Goal: Task Accomplishment & Management: Complete application form

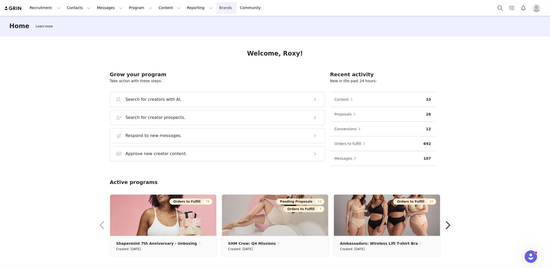
click at [216, 7] on link "Brands Brands" at bounding box center [226, 8] width 20 height 12
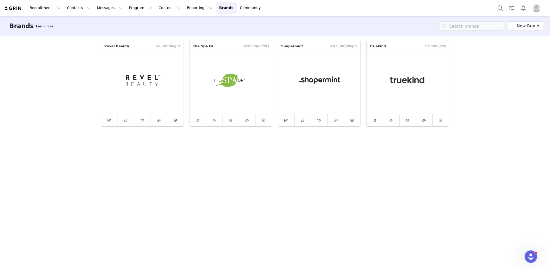
click at [251, 144] on div "Revel Beauty No Campaign s The Spa Dr No Campaign s Shapermint 447 Campaign s T…" at bounding box center [276, 151] width 356 height 230
click at [50, 7] on button "Recruitment Recruitment" at bounding box center [45, 8] width 37 height 12
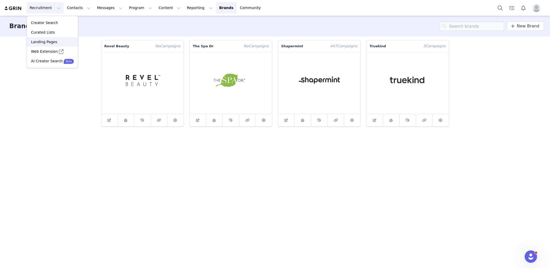
click at [44, 39] on p "Landing Pages" at bounding box center [44, 41] width 26 height 5
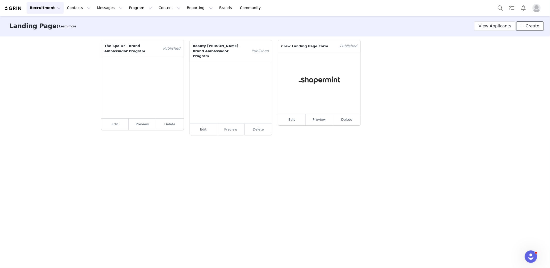
click at [524, 27] on icon at bounding box center [522, 26] width 4 height 4
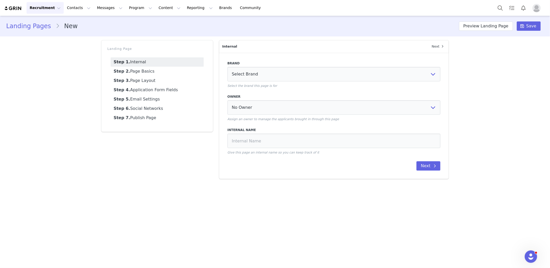
click at [317, 83] on p "Select the brand this page is for" at bounding box center [334, 85] width 213 height 5
click at [316, 74] on select "Select Brand Revel Beauty The Spa Dr Shapermint Truekind" at bounding box center [334, 74] width 213 height 14
select select "a8d3d8e0-ff57-4d8c-a7c0-b3e429641d4d"
click at [228, 67] on select "Select Brand Revel Beauty The Spa Dr Shapermint Truekind" at bounding box center [334, 74] width 213 height 14
click at [269, 105] on select "No Owner Gabrielle Richards Roxy Mariano Cindy m Lina Florendo Lucas Matello An…" at bounding box center [334, 107] width 213 height 14
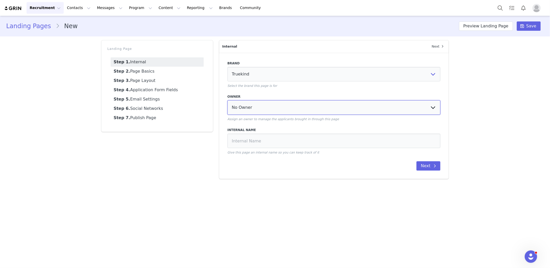
select select "413d2e95-444a-45b2-b789-1e634e4a5410"
click at [228, 100] on select "No Owner Gabrielle Richards Roxy Mariano Cindy m Lina Florendo Lucas Matello An…" at bounding box center [334, 107] width 213 height 14
click at [308, 138] on input at bounding box center [334, 140] width 213 height 14
click at [307, 140] on input "Truekind Squad - Brand Ambassador Porgram" at bounding box center [334, 140] width 213 height 14
type input "Truekind Squad - Brand Ambassador Program"
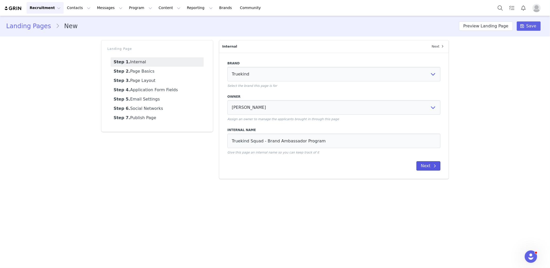
click at [428, 167] on button "Next" at bounding box center [429, 165] width 24 height 9
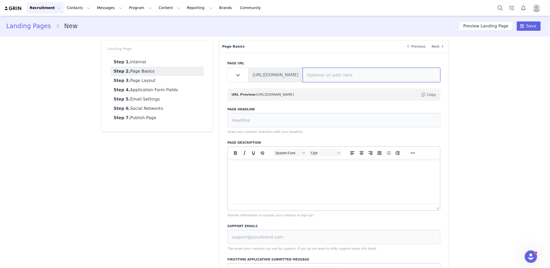
click at [312, 75] on input at bounding box center [372, 75] width 138 height 14
click at [323, 72] on input at bounding box center [372, 75] width 138 height 14
type input "t"
type input "s"
type input "truekindsquad"
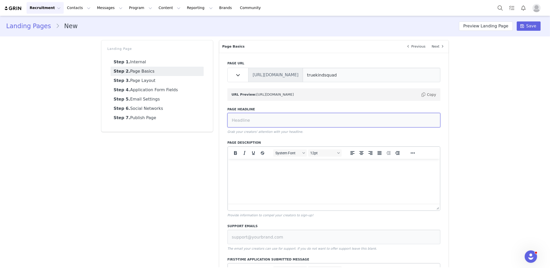
click at [258, 119] on input at bounding box center [334, 120] width 213 height 14
type input "Truekind Squad - Brand Ambassador Program"
click at [303, 172] on html at bounding box center [334, 165] width 212 height 14
paste body "To enrich screen reader interactions, please activate Accessibility in Grammarl…"
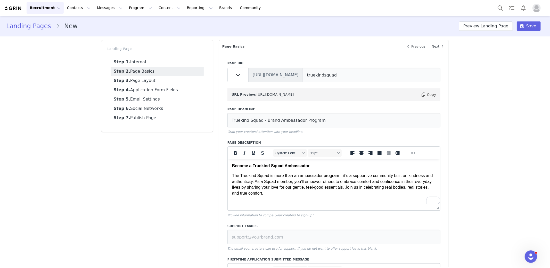
click at [344, 164] on p "Become a Truekind Squad Ambassador" at bounding box center [334, 166] width 204 height 6
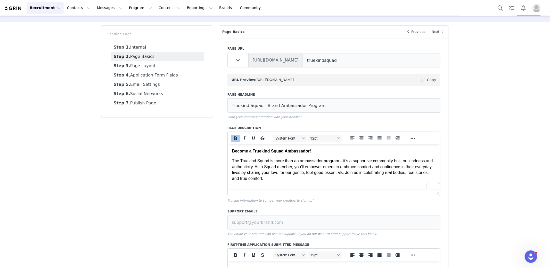
scroll to position [19, 0]
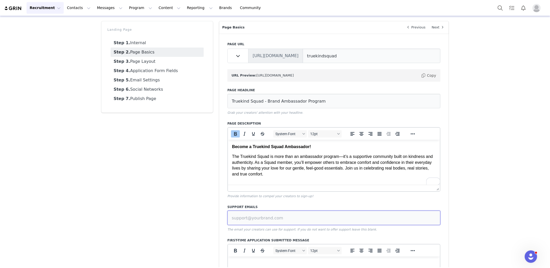
click at [262, 215] on input at bounding box center [334, 217] width 213 height 14
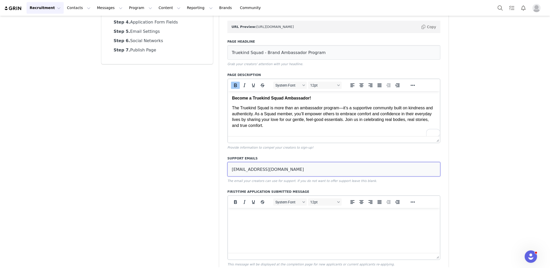
scroll to position [118, 0]
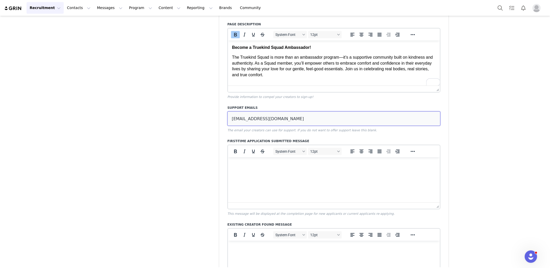
type input "roxy@truekind.com"
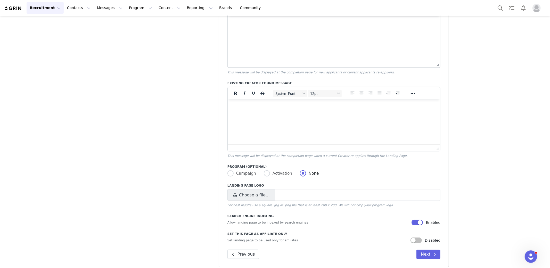
scroll to position [263, 0]
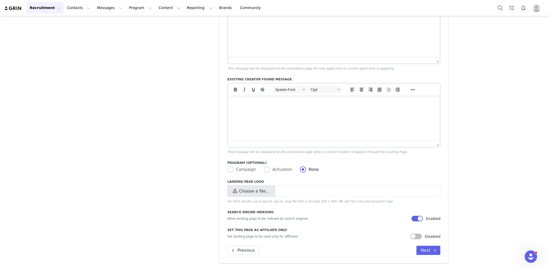
click at [269, 189] on span "Choose a file…" at bounding box center [252, 191] width 48 height 12
click at [269, 189] on input "Choose a file…" at bounding box center [334, 191] width 213 height 12
click at [264, 188] on span "Choose a file…" at bounding box center [252, 191] width 48 height 12
click at [264, 188] on input "Choose a file…" at bounding box center [334, 191] width 213 height 12
type input "C:\fakepath\truekind-logo-2.png"
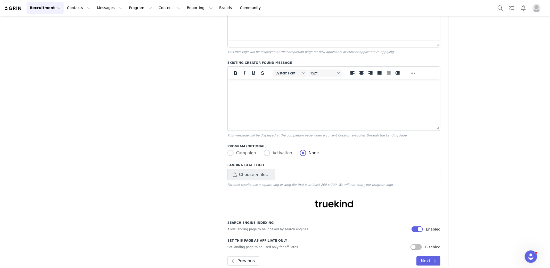
scroll to position [290, 0]
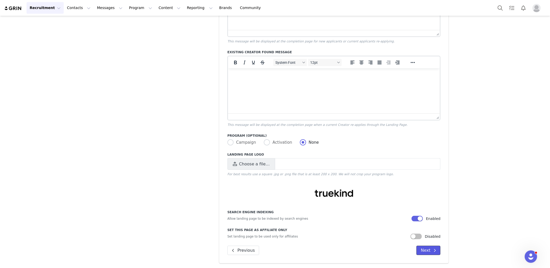
click at [421, 247] on button "Next" at bounding box center [429, 249] width 24 height 9
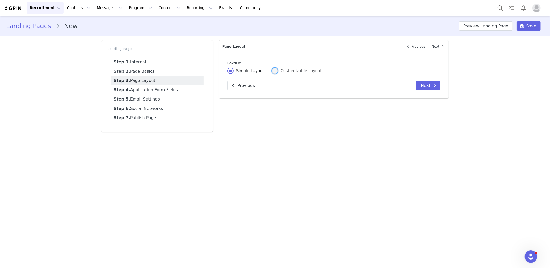
click at [303, 69] on span "Customizable Layout" at bounding box center [300, 70] width 44 height 5
click at [278, 69] on input "Customizable Layout" at bounding box center [275, 71] width 6 height 7
radio input "true"
radio input "false"
radio input "true"
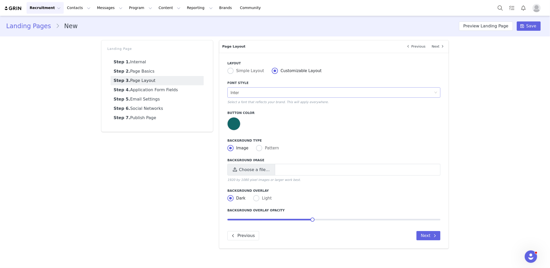
click at [298, 87] on div "Inter" at bounding box center [333, 92] width 204 height 10
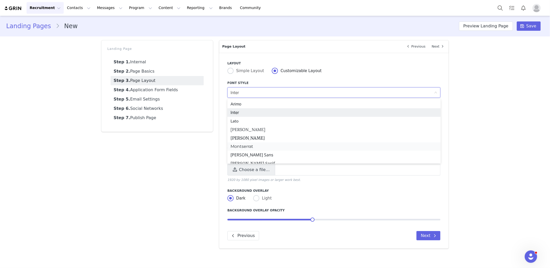
click at [276, 146] on li "Montserrat" at bounding box center [334, 146] width 213 height 8
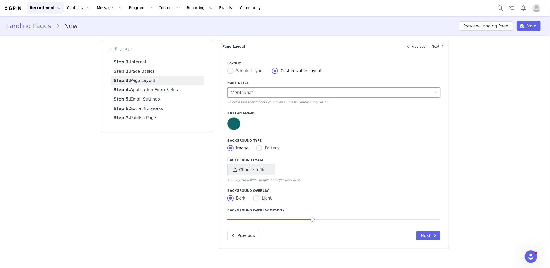
click at [270, 130] on div at bounding box center [334, 124] width 213 height 15
click at [292, 92] on div "Montserrat" at bounding box center [333, 92] width 204 height 10
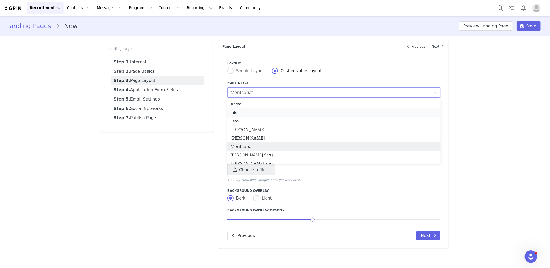
scroll to position [114, 0]
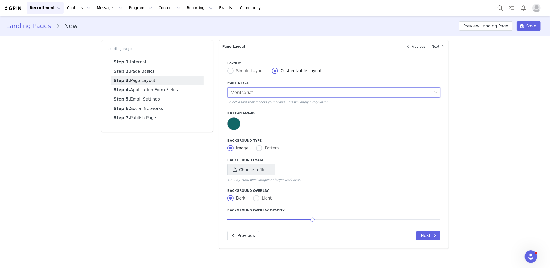
click at [472, 142] on div "Landing Pages New Preview Landing Page Save Landing Page Step 1. Internal Step …" at bounding box center [275, 134] width 550 height 236
click at [233, 125] on div at bounding box center [234, 123] width 13 height 13
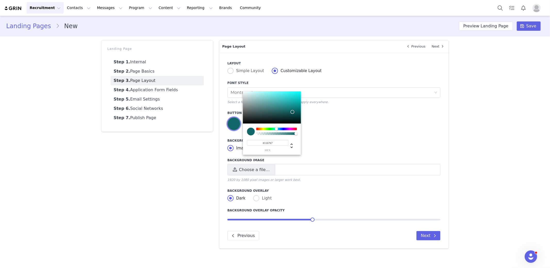
click at [273, 144] on input "#116767" at bounding box center [268, 142] width 42 height 5
paste input "shapermintcrew@shapermint.com"
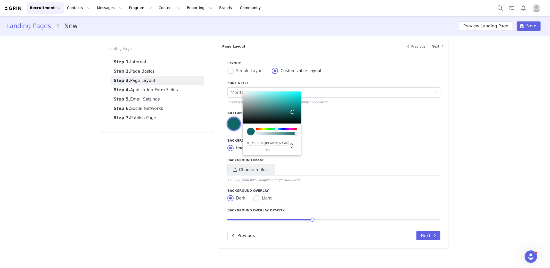
click at [273, 144] on input "shapermintcrew@shapermint.com" at bounding box center [268, 142] width 42 height 5
click at [262, 144] on input "shapermintcrew@shapermint.com" at bounding box center [268, 142] width 42 height 5
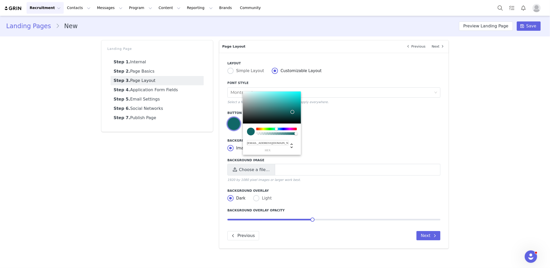
paste input "#EB9F79"
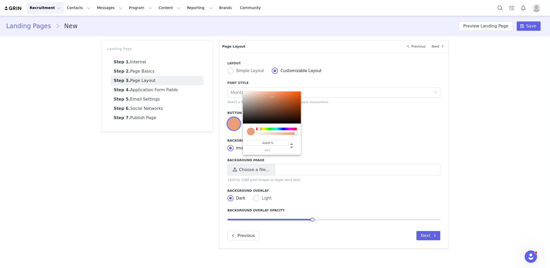
click at [262, 144] on input "#EB9F79" at bounding box center [268, 142] width 42 height 5
type input "#EB9F79"
click at [377, 145] on div "Image Pattern" at bounding box center [334, 148] width 213 height 7
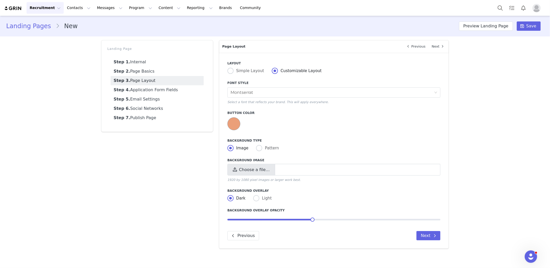
click at [246, 173] on span "Choose a file…" at bounding box center [254, 169] width 31 height 6
click at [246, 173] on input "Choose a file…" at bounding box center [334, 170] width 213 height 12
type input "C:\fakepath\TK_011924NY_1071_EDITED.jpg"
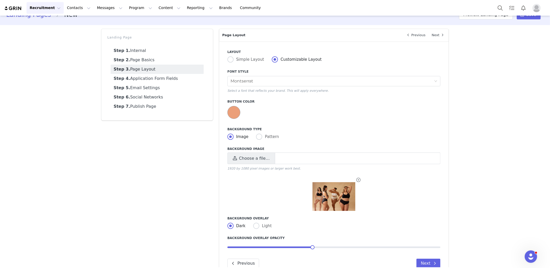
scroll to position [25, 0]
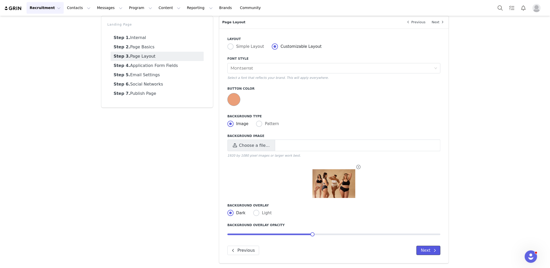
click at [419, 249] on button "Next" at bounding box center [429, 249] width 24 height 9
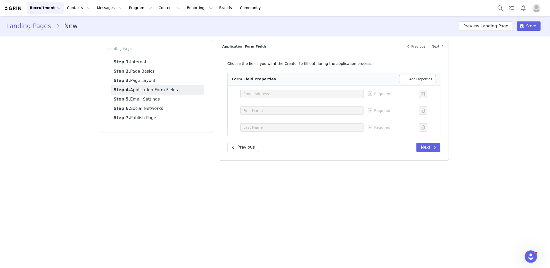
click at [407, 80] on button "Add Properties" at bounding box center [417, 79] width 37 height 8
click at [302, 142] on div "Select a property" at bounding box center [300, 143] width 112 height 5
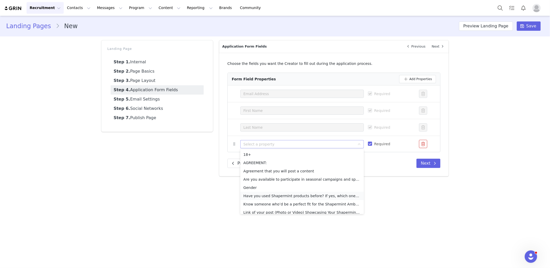
scroll to position [53, 0]
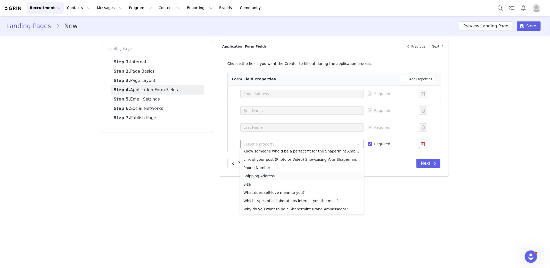
click at [290, 174] on li "Shipping Address" at bounding box center [302, 176] width 124 height 8
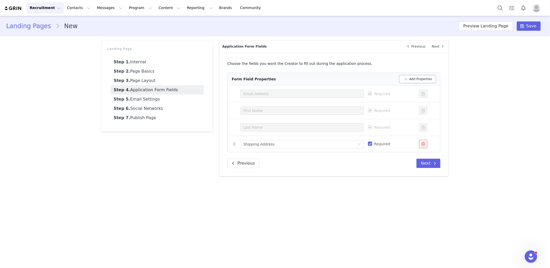
drag, startPoint x: 407, startPoint y: 81, endPoint x: 396, endPoint y: 90, distance: 14.5
click at [407, 81] on button "Add Properties" at bounding box center [417, 79] width 37 height 8
click at [316, 162] on div "Select a property" at bounding box center [300, 160] width 112 height 5
click at [287, 164] on div "Select a property" at bounding box center [302, 160] width 124 height 8
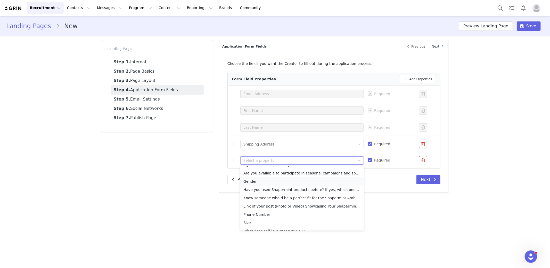
scroll to position [45, 0]
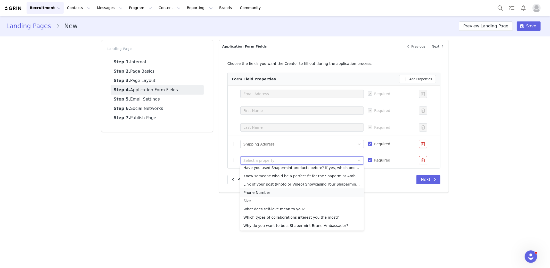
click at [279, 194] on li "Phone Number" at bounding box center [302, 192] width 124 height 8
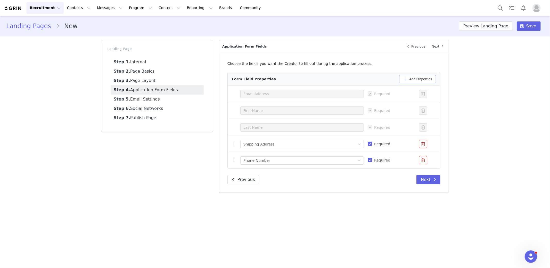
click at [406, 79] on button "Add Properties" at bounding box center [417, 79] width 37 height 8
click at [327, 174] on div "Select a property" at bounding box center [300, 176] width 112 height 5
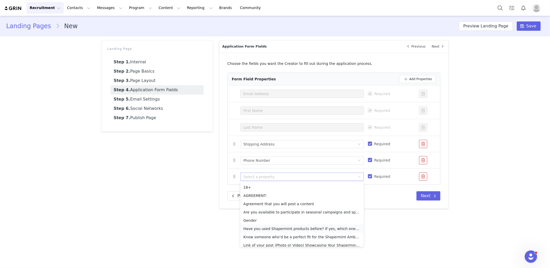
scroll to position [37, 0]
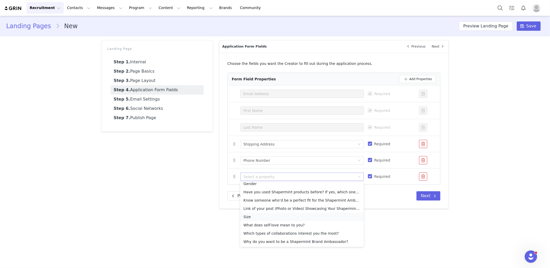
click at [271, 214] on li "Size" at bounding box center [302, 216] width 124 height 8
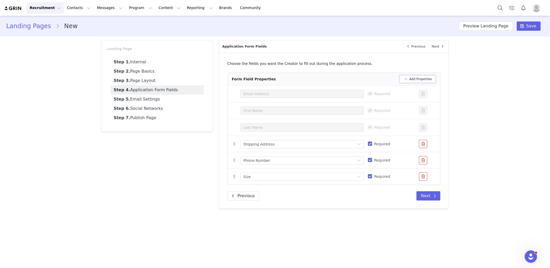
click at [419, 82] on button "Add Properties" at bounding box center [417, 79] width 37 height 8
click at [300, 194] on div "Select a property" at bounding box center [300, 192] width 112 height 5
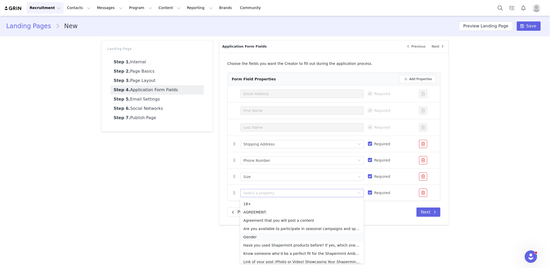
click at [278, 234] on li "Gender" at bounding box center [302, 236] width 124 height 8
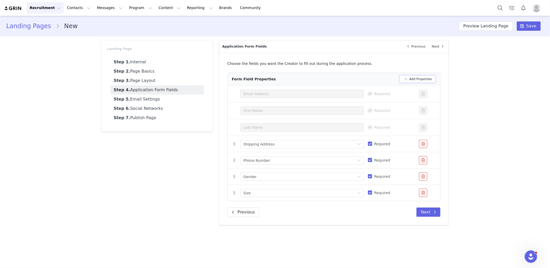
click at [419, 81] on button "Add Properties" at bounding box center [417, 79] width 37 height 8
click at [269, 210] on div "Select a property" at bounding box center [300, 208] width 112 height 5
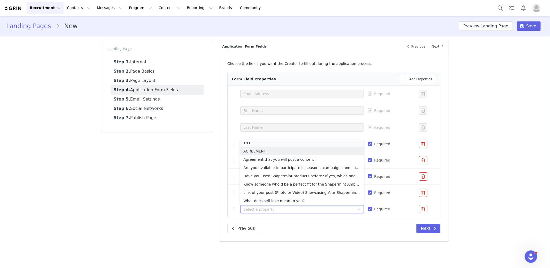
scroll to position [1, 0]
click at [265, 143] on li "18+" at bounding box center [302, 144] width 124 height 8
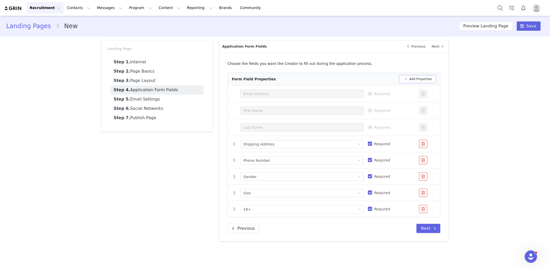
click at [412, 79] on button "Add Properties" at bounding box center [417, 79] width 37 height 8
click at [318, 225] on div "Select a property" at bounding box center [300, 225] width 112 height 5
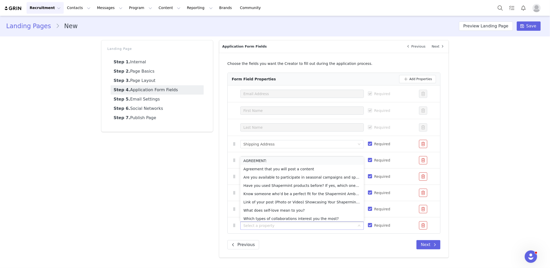
click at [267, 159] on li "AGREEMENT:" at bounding box center [302, 160] width 124 height 8
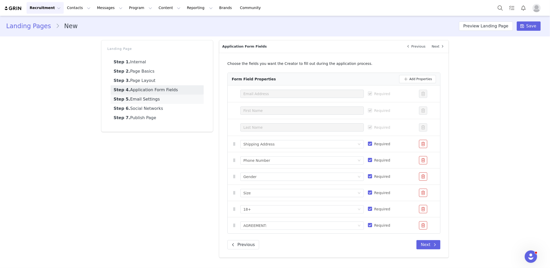
click at [166, 100] on link "Step 5. Email Settings" at bounding box center [157, 98] width 93 height 9
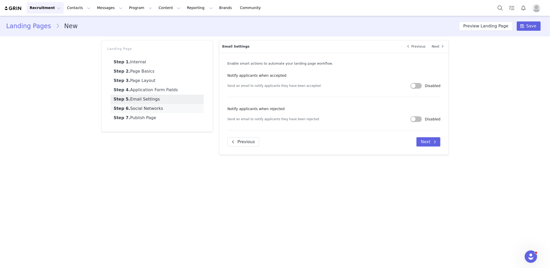
click at [163, 106] on link "Step 6. Social Networks" at bounding box center [157, 108] width 93 height 9
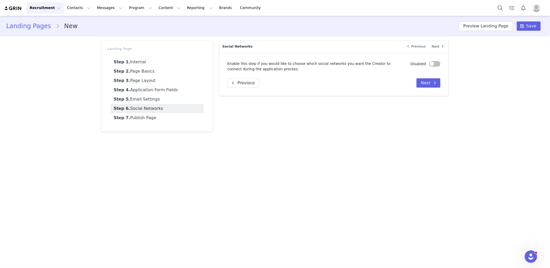
click at [437, 64] on button "button" at bounding box center [434, 64] width 11 height 6
click at [319, 97] on div "Select a property" at bounding box center [300, 99] width 112 height 5
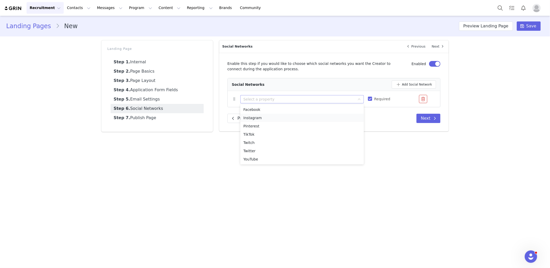
click at [292, 114] on li "Instagram" at bounding box center [302, 118] width 124 height 8
click at [410, 84] on button "Add Social Network" at bounding box center [414, 84] width 45 height 8
click at [286, 116] on div "Select a property" at bounding box center [300, 115] width 112 height 5
click at [278, 126] on li "Facebook" at bounding box center [302, 126] width 124 height 8
click at [410, 81] on button "Add Social Network" at bounding box center [414, 84] width 45 height 8
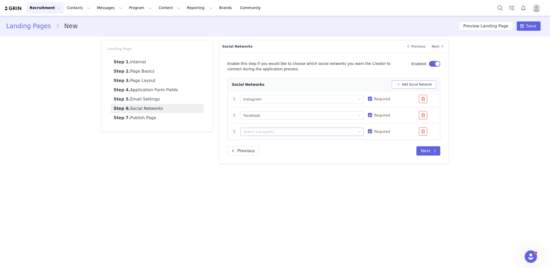
click at [303, 133] on div "Select a property" at bounding box center [300, 131] width 112 height 5
click at [279, 174] on li "YouTube" at bounding box center [302, 175] width 124 height 8
click at [369, 132] on input "Required" at bounding box center [370, 131] width 4 height 4
checkbox input "false"
click at [405, 81] on button "Add Social Network" at bounding box center [414, 84] width 45 height 8
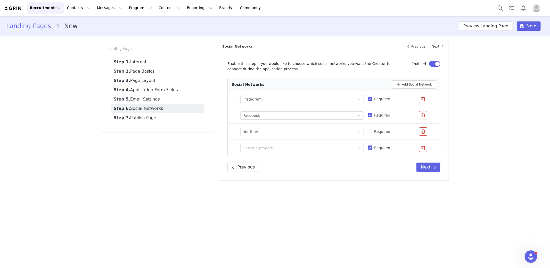
click at [315, 153] on div "Select a property" at bounding box center [302, 148] width 124 height 12
click at [315, 149] on div "Select a property" at bounding box center [300, 147] width 112 height 5
click at [293, 181] on li "Twitter" at bounding box center [302, 183] width 124 height 8
click at [373, 149] on span "Required" at bounding box center [382, 148] width 20 height 4
click at [372, 149] on input "Required" at bounding box center [370, 147] width 4 height 4
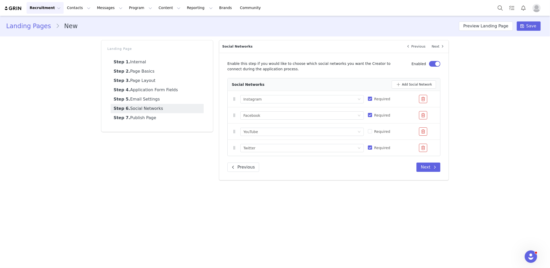
checkbox input "false"
click at [400, 82] on button "Add Social Network" at bounding box center [414, 84] width 45 height 8
click at [290, 164] on div "Select a property" at bounding box center [300, 164] width 112 height 5
click at [273, 182] on li "TikTok" at bounding box center [302, 183] width 124 height 8
click at [370, 165] on input "Required" at bounding box center [370, 164] width 4 height 4
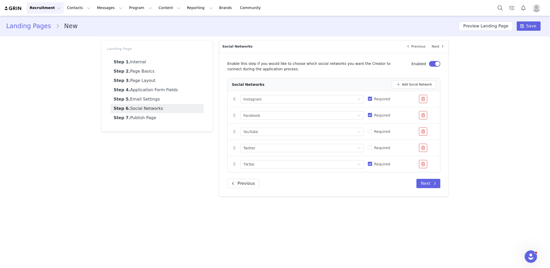
checkbox input "false"
drag, startPoint x: 429, startPoint y: 185, endPoint x: 430, endPoint y: 197, distance: 11.9
click at [430, 197] on div "Internal Next Brand Select Brand Revel Beauty The Spa Dr Shapermint Truekind Se…" at bounding box center [334, 118] width 236 height 162
click at [428, 184] on button "Next" at bounding box center [429, 183] width 24 height 9
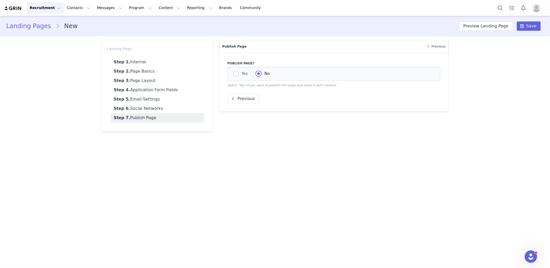
click at [246, 78] on div "Yes No" at bounding box center [334, 74] width 213 height 14
click at [240, 74] on span "Yes" at bounding box center [243, 73] width 9 height 5
click at [239, 74] on input "Yes" at bounding box center [236, 73] width 6 height 7
radio input "true"
radio input "false"
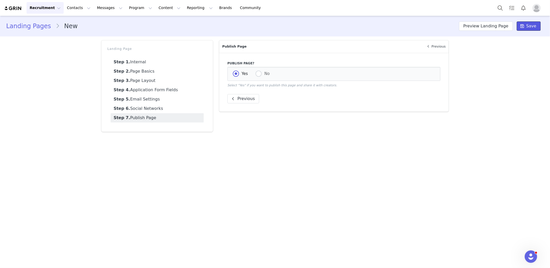
click at [529, 23] on span "Save" at bounding box center [532, 26] width 10 height 6
click at [539, 29] on button "Save" at bounding box center [529, 25] width 24 height 9
click at [145, 63] on link "Step 1. Internal" at bounding box center [157, 61] width 93 height 9
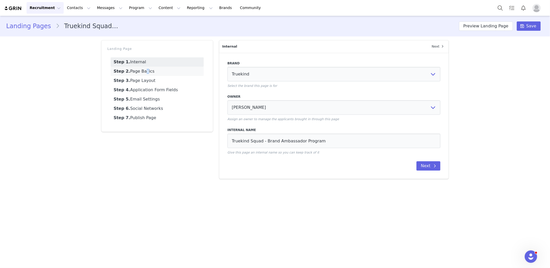
click at [143, 71] on link "Step 2. Page Basics" at bounding box center [157, 71] width 93 height 9
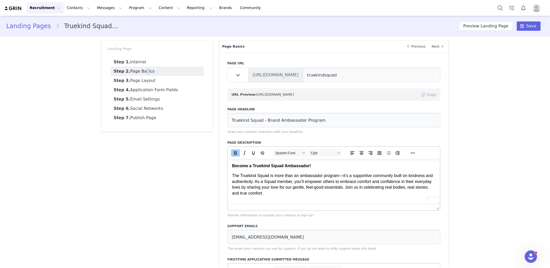
click at [427, 98] on button "Copy" at bounding box center [429, 94] width 16 height 8
click at [154, 111] on link "Step 6. Social Networks" at bounding box center [157, 108] width 93 height 9
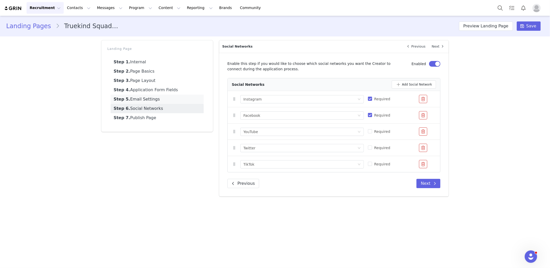
click at [151, 103] on link "Step 5. Email Settings" at bounding box center [157, 98] width 93 height 9
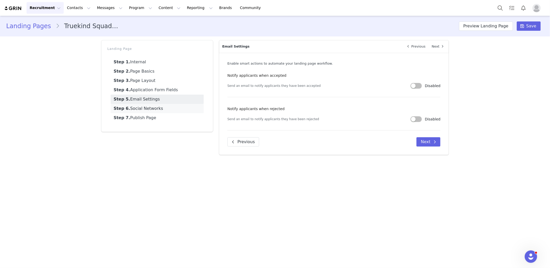
click at [148, 108] on link "Step 6. Social Networks" at bounding box center [157, 108] width 93 height 9
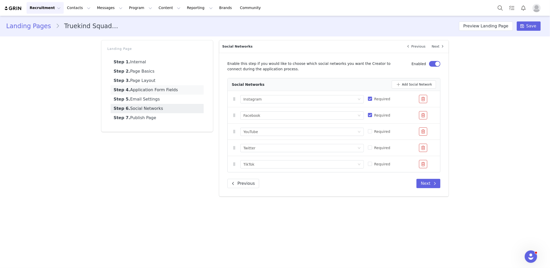
click at [150, 91] on link "Step 4. Application Form Fields" at bounding box center [157, 89] width 93 height 9
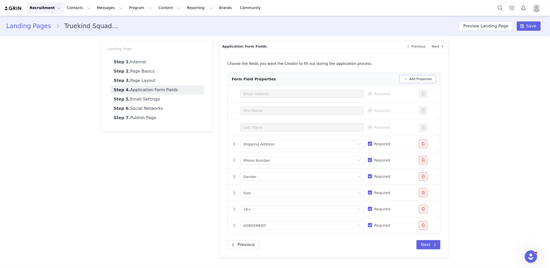
click at [408, 79] on button "Add Properties" at bounding box center [417, 79] width 37 height 8
click at [308, 242] on div "Select a property" at bounding box center [300, 241] width 112 height 5
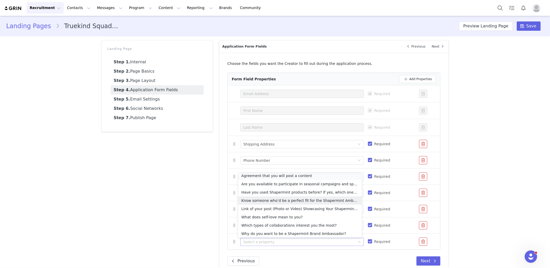
scroll to position [1, 0]
click at [310, 175] on li "Agreement that you will post a content" at bounding box center [300, 177] width 124 height 8
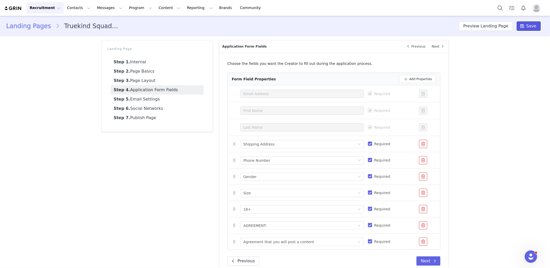
click at [527, 28] on span "Save" at bounding box center [532, 26] width 10 height 6
click at [23, 25] on link "Landing Pages" at bounding box center [31, 25] width 50 height 9
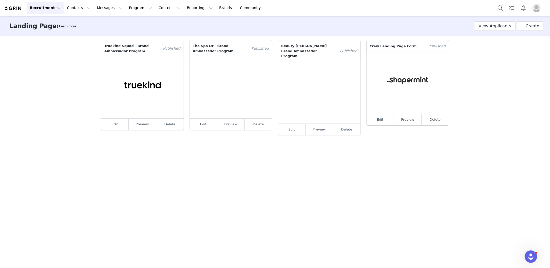
click at [313, 179] on main "Landing Pages Learn more View Applicants Create Truekind Squad - Brand Ambassad…" at bounding box center [275, 141] width 550 height 251
click at [375, 120] on link "Edit" at bounding box center [381, 119] width 28 height 11
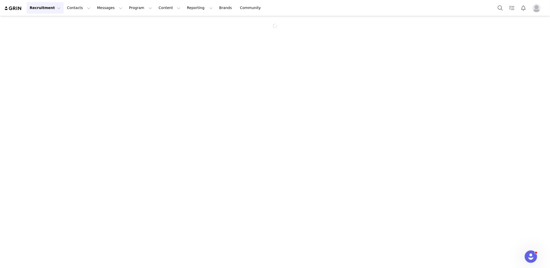
select select "8ccb08c3-1e29-4b11-9c3e-d5a3c1cc982d"
select select "79ea5f96-70dc-48d3-abc6-a2cfdad5accd"
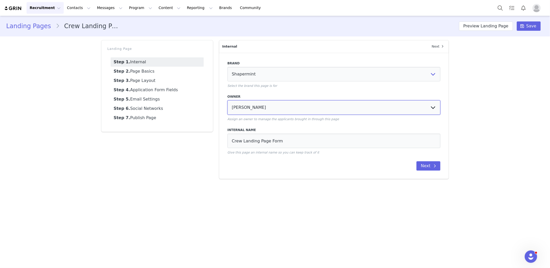
click at [248, 100] on select "No Owner Gabrielle Richards Roxy Mariano Cindy m Lina Florendo Lucas Matello An…" at bounding box center [334, 107] width 213 height 14
click at [232, 143] on input "Crew Landing Page Form" at bounding box center [334, 140] width 213 height 14
click at [308, 141] on input "Shapermint Crew Landing Page Form" at bounding box center [334, 140] width 213 height 14
type input "Shapermint Crew Landing Page Form"
click at [531, 23] on span "Save" at bounding box center [532, 26] width 10 height 6
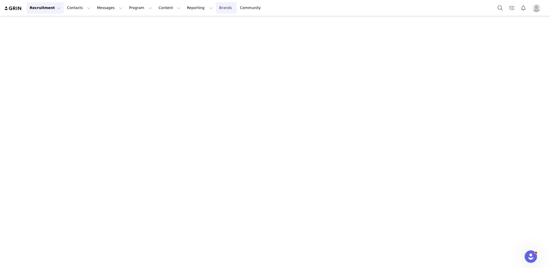
click at [216, 4] on link "Brands Brands" at bounding box center [226, 8] width 20 height 12
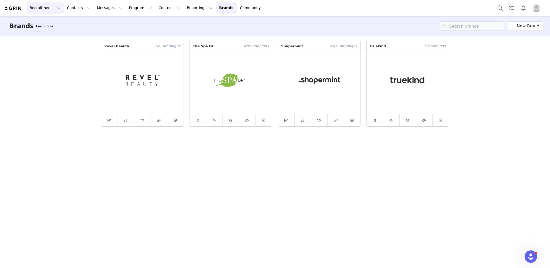
click at [44, 4] on button "Recruitment Recruitment" at bounding box center [45, 8] width 37 height 12
click at [41, 41] on p "Landing Pages" at bounding box center [44, 41] width 26 height 5
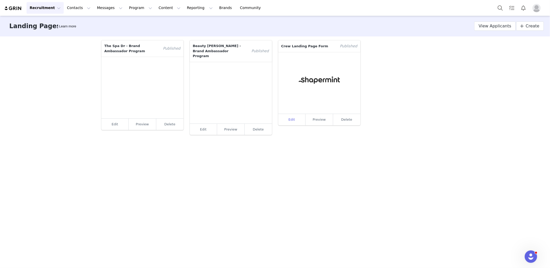
click at [293, 119] on link "Edit" at bounding box center [292, 119] width 28 height 11
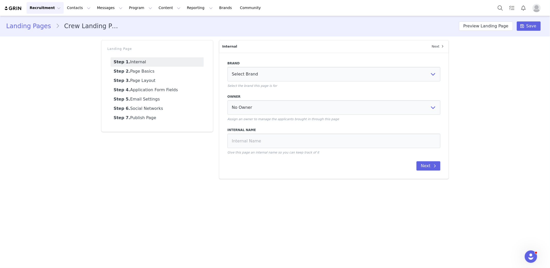
select select "8ccb08c3-1e29-4b11-9c3e-d5a3c1cc982d"
select select "79ea5f96-70dc-48d3-abc6-a2cfdad5accd"
type input "Crew Landing Page Form"
click at [325, 137] on input "Crew Landing Page Form" at bounding box center [334, 140] width 213 height 14
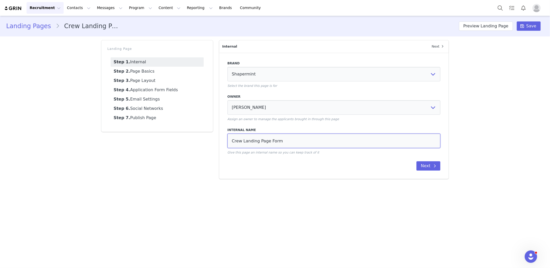
click at [325, 137] on input "Crew Landing Page Form" at bounding box center [334, 140] width 213 height 14
click at [180, 72] on link "Step 2. Page Basics" at bounding box center [157, 71] width 93 height 9
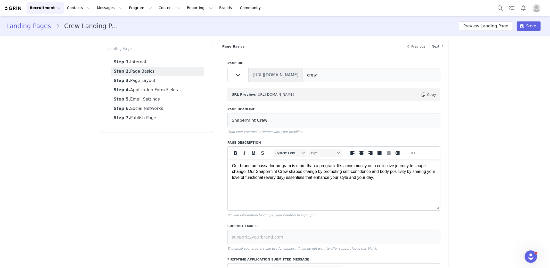
click at [269, 165] on p "Our brand ambassador program is more than a program. It’s a community on a coll…" at bounding box center [334, 171] width 204 height 17
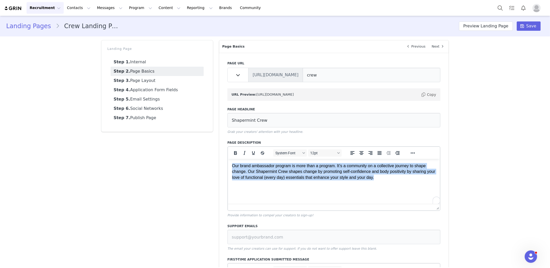
click at [269, 165] on p "Our brand ambassador program is more than a program. It’s a community on a coll…" at bounding box center [334, 171] width 204 height 17
copy p "Our brand ambassador program is more than a program. It’s a community on a coll…"
click at [289, 171] on p "Our brand ambassador program is more than a program. It’s a community on a coll…" at bounding box center [334, 171] width 204 height 17
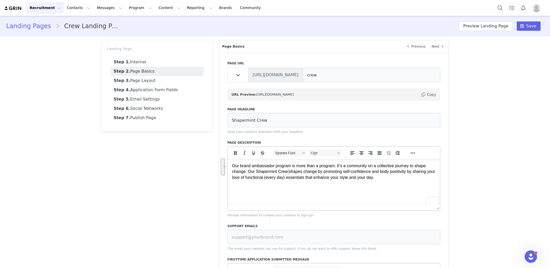
click at [289, 171] on p "Our brand ambassador program is more than a program. It’s a community on a coll…" at bounding box center [334, 171] width 204 height 17
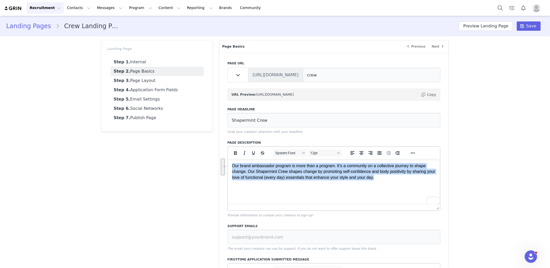
click at [289, 171] on p "Our brand ambassador program is more than a program. It’s a community on a coll…" at bounding box center [334, 171] width 204 height 17
paste body "To enrich screen reader interactions, please activate Accessibility in Grammarl…"
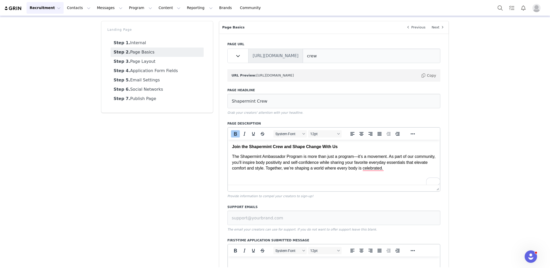
scroll to position [121, 0]
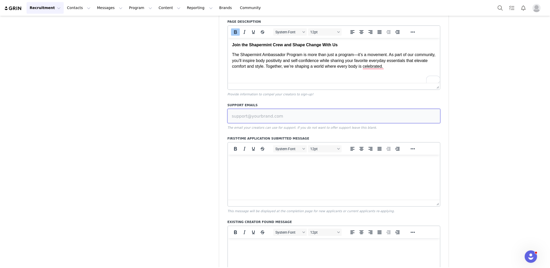
click at [281, 119] on input at bounding box center [334, 116] width 213 height 14
click at [283, 115] on input "shapermintcrew@shapermint.com" at bounding box center [334, 116] width 213 height 14
type input "shapermintcrew@shapermint.com"
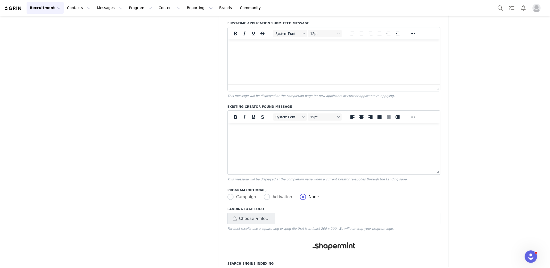
scroll to position [287, 0]
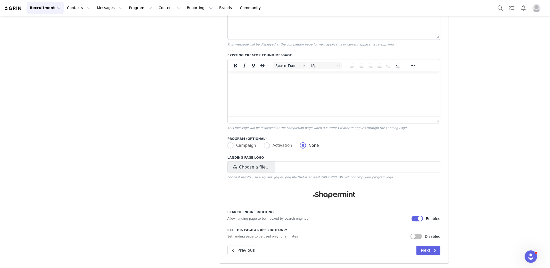
click at [324, 198] on img at bounding box center [334, 194] width 43 height 7
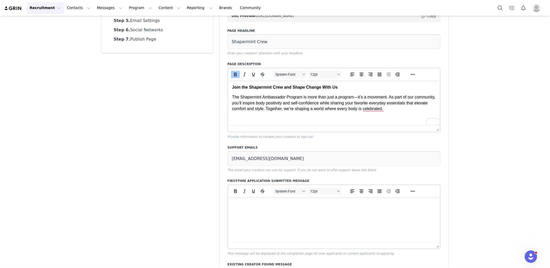
scroll to position [0, 0]
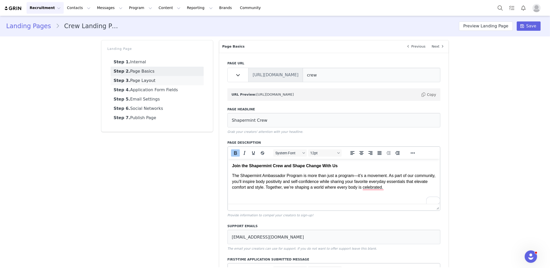
click at [134, 82] on link "Step 3. Page Layout" at bounding box center [157, 80] width 93 height 9
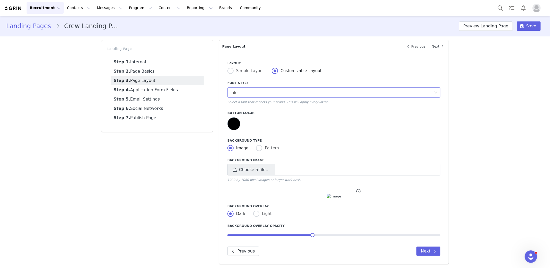
click at [258, 97] on div "Inter" at bounding box center [333, 92] width 204 height 10
click at [265, 110] on li "Montserrat" at bounding box center [332, 108] width 213 height 8
click at [232, 123] on div at bounding box center [234, 123] width 13 height 13
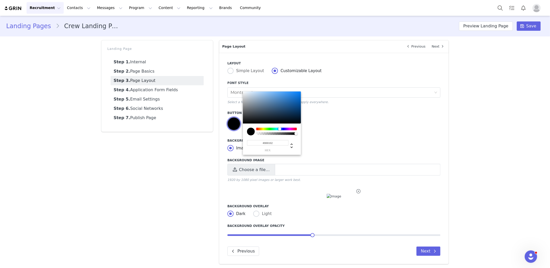
click at [262, 142] on input "#000102" at bounding box center [268, 142] width 42 height 5
paste input "F7A08B"
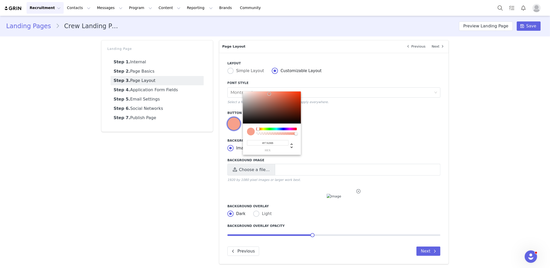
type input "#F7A08B"
click at [316, 130] on div "#F7A08B hex 247 r 160 g 139 b 1 a 12 h 87% s 76% l 1 a" at bounding box center [334, 124] width 213 height 15
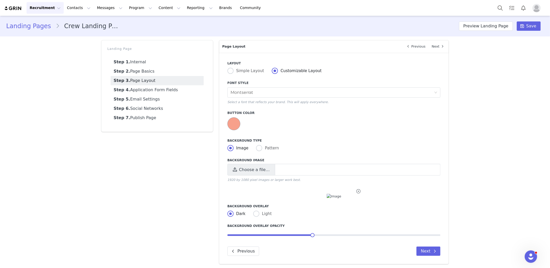
scroll to position [2, 0]
click at [429, 251] on button "Next" at bounding box center [429, 249] width 24 height 9
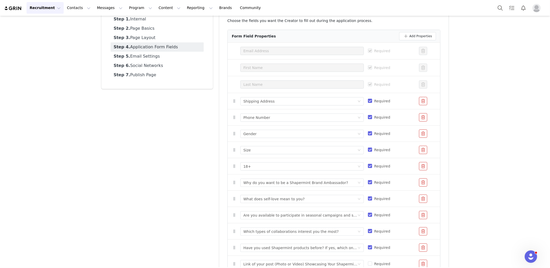
scroll to position [48, 0]
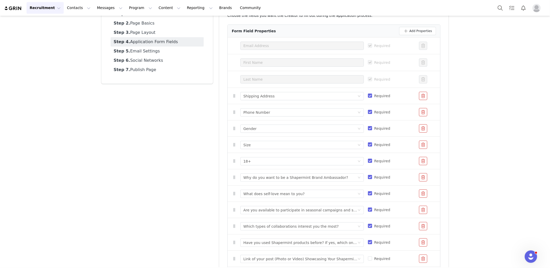
click at [270, 152] on li "Select a property Size Required" at bounding box center [334, 145] width 213 height 16
click at [279, 175] on div "Why do you want to be a Shapermint Brand Ambassador?" at bounding box center [296, 177] width 105 height 8
click at [502, 172] on div "Landing Pages Crew Landing Page Form Preview Landing Page Save Landing Page Ste…" at bounding box center [275, 155] width 550 height 375
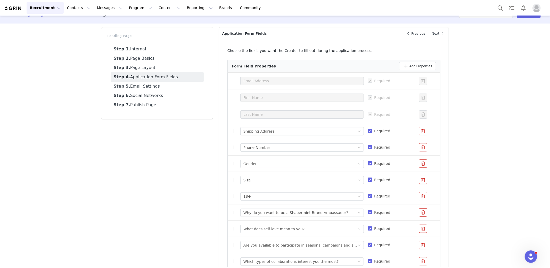
scroll to position [0, 0]
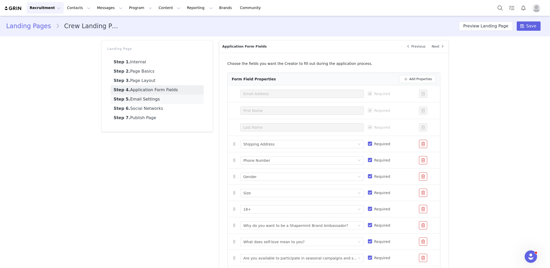
click at [149, 98] on link "Step 5. Email Settings" at bounding box center [157, 98] width 93 height 9
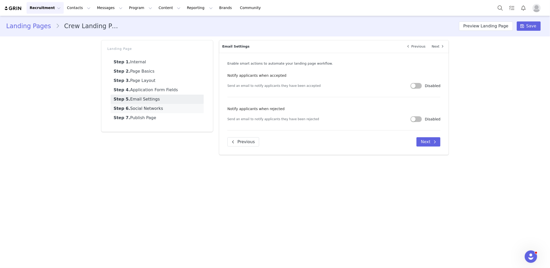
click at [143, 112] on link "Step 6. Social Networks" at bounding box center [157, 108] width 93 height 9
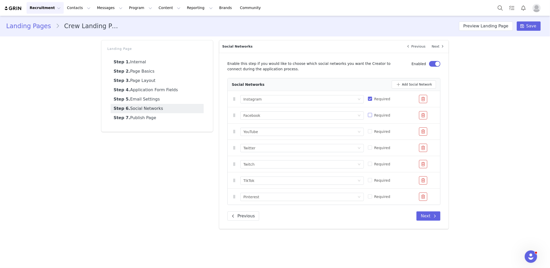
click at [369, 115] on input "Required" at bounding box center [370, 115] width 4 height 4
checkbox input "true"
click at [423, 166] on button "button" at bounding box center [423, 164] width 8 height 8
click at [183, 117] on link "Step 7. Publish Page" at bounding box center [157, 117] width 93 height 9
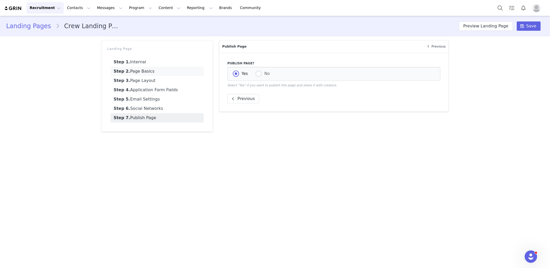
click at [148, 73] on link "Step 2. Page Basics" at bounding box center [157, 71] width 93 height 9
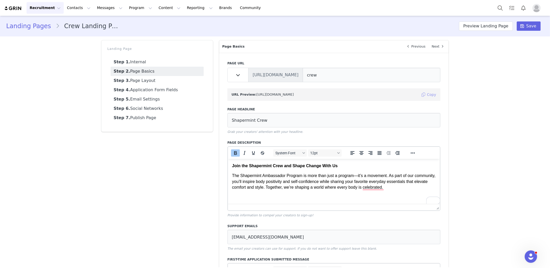
click at [430, 93] on button "Copy" at bounding box center [429, 94] width 16 height 8
click at [528, 29] on span "Save" at bounding box center [532, 26] width 10 height 6
click at [151, 106] on link "Step 6. Social Networks" at bounding box center [157, 108] width 93 height 9
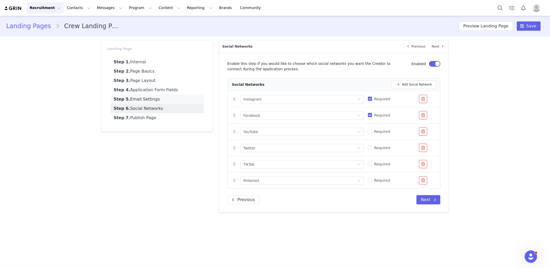
click at [151, 98] on link "Step 5. Email Settings" at bounding box center [157, 98] width 93 height 9
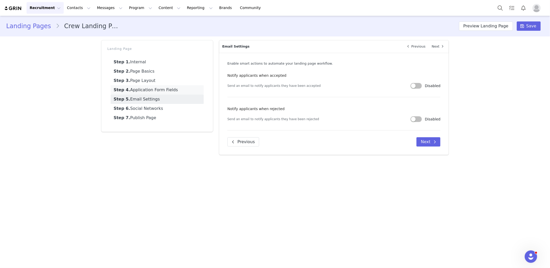
click at [149, 89] on link "Step 4. Application Form Fields" at bounding box center [157, 89] width 93 height 9
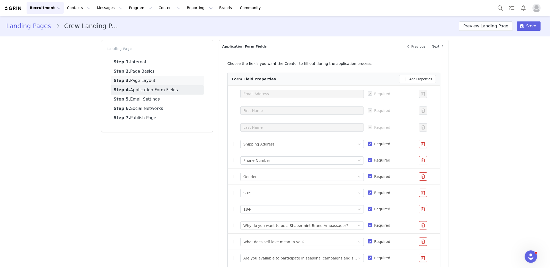
click at [147, 82] on link "Step 3. Page Layout" at bounding box center [157, 80] width 93 height 9
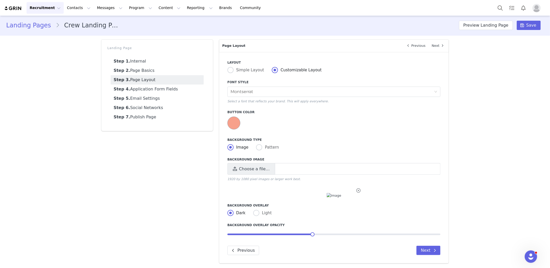
scroll to position [2, 0]
click at [358, 189] on icon at bounding box center [359, 190] width 4 height 4
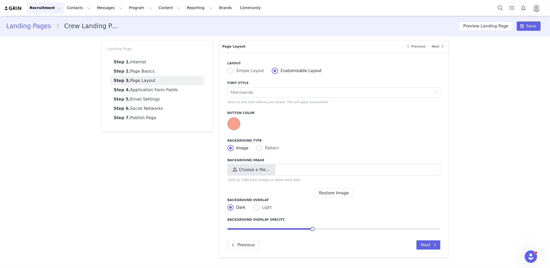
click at [259, 168] on span "Choose a file…" at bounding box center [254, 169] width 31 height 6
click at [259, 168] on input "Choose a file…" at bounding box center [334, 170] width 213 height 12
type input "C:\fakepath\Screenshot 2025-09-30 at 10.04.38 PM.png"
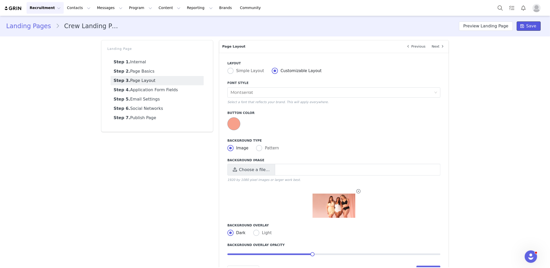
click at [521, 28] on icon at bounding box center [523, 26] width 4 height 4
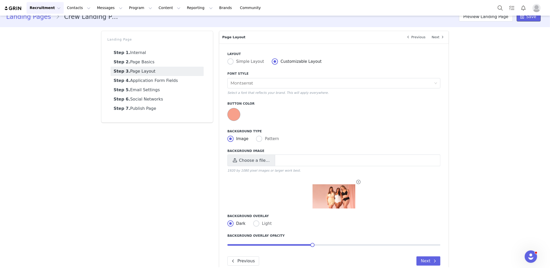
scroll to position [21, 0]
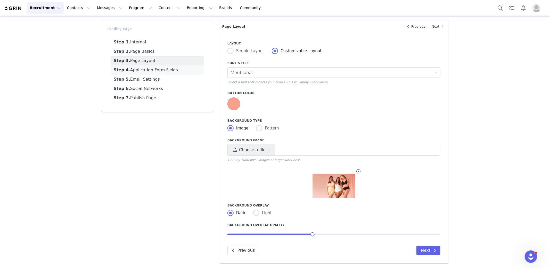
click at [179, 72] on link "Step 4. Application Form Fields" at bounding box center [157, 69] width 93 height 9
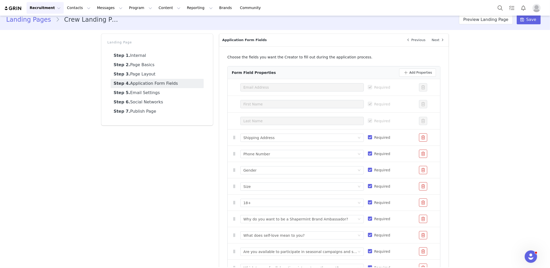
scroll to position [0, 0]
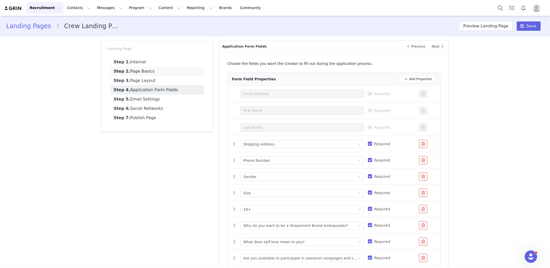
click at [156, 67] on link "Step 2. Page Basics" at bounding box center [157, 71] width 93 height 9
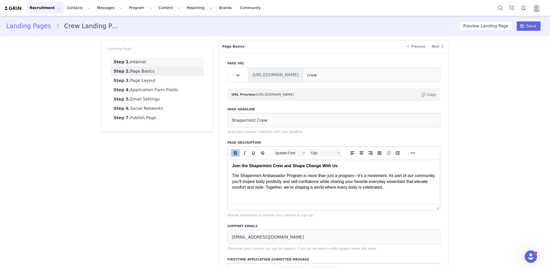
click at [155, 61] on link "Step 1. Internal" at bounding box center [157, 61] width 93 height 9
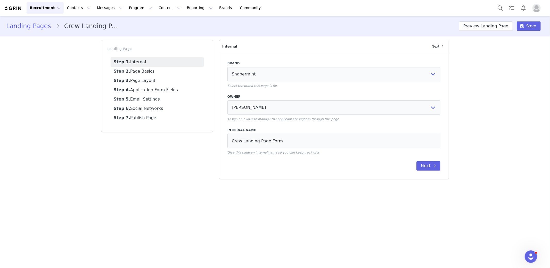
click at [38, 13] on button "Recruitment Recruitment" at bounding box center [45, 8] width 37 height 12
click at [37, 38] on link "Landing Pages" at bounding box center [52, 42] width 51 height 10
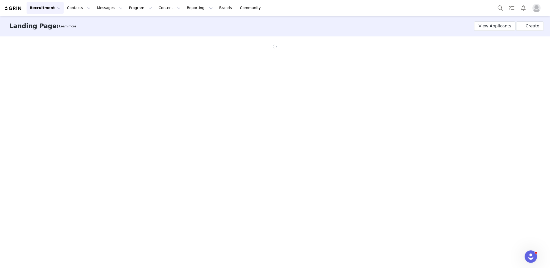
click at [45, 3] on button "Recruitment Recruitment" at bounding box center [45, 8] width 37 height 12
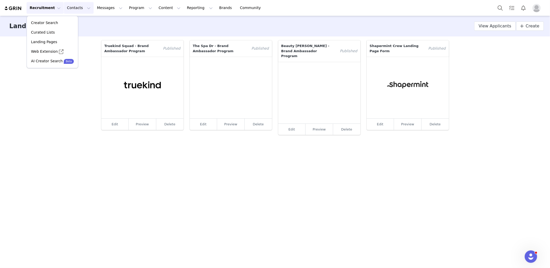
click at [70, 7] on button "Contacts Contacts" at bounding box center [79, 8] width 30 height 12
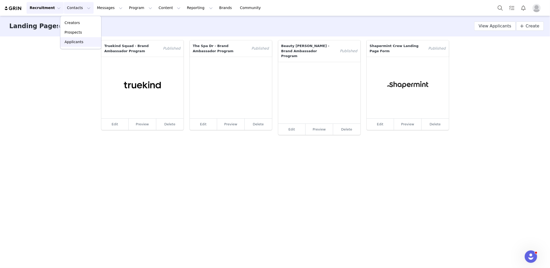
click at [71, 39] on p "Applicants" at bounding box center [74, 41] width 19 height 5
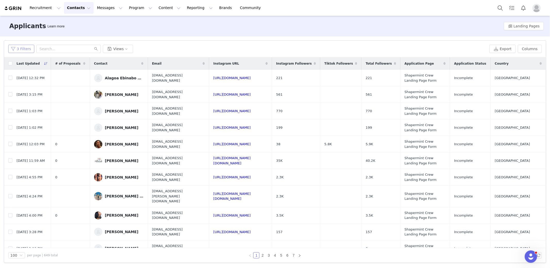
click at [21, 50] on button "3 Filters" at bounding box center [21, 49] width 26 height 8
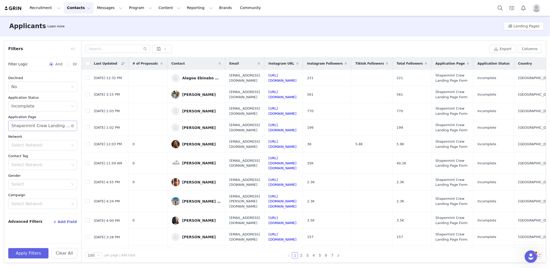
click at [24, 130] on div "Shapermint Crew Landing Page Form" at bounding box center [40, 126] width 59 height 10
click at [22, 140] on li "Truekind Squad - Brand Ambassador Program" at bounding box center [42, 137] width 69 height 8
click at [31, 91] on div "Select No" at bounding box center [40, 87] width 59 height 10
click at [33, 80] on div "Declined" at bounding box center [42, 77] width 69 height 5
click at [73, 87] on icon "icon: close-circle" at bounding box center [72, 86] width 3 height 3
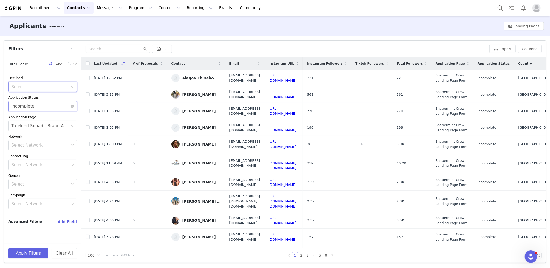
click at [55, 104] on div "Select Incomplete" at bounding box center [40, 106] width 59 height 10
click at [72, 106] on icon "icon: close-circle" at bounding box center [72, 106] width 3 height 3
click at [31, 253] on button "Apply Filters" at bounding box center [28, 253] width 40 height 10
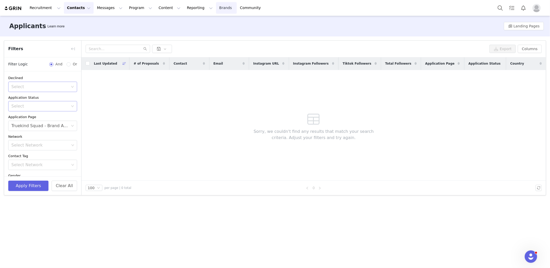
click at [216, 9] on link "Brands Brands" at bounding box center [226, 8] width 20 height 12
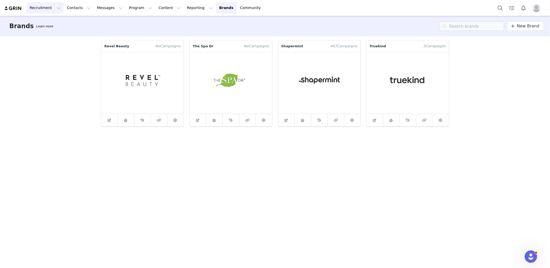
click at [45, 9] on button "Recruitment Recruitment" at bounding box center [45, 8] width 37 height 12
click at [43, 41] on p "Landing Pages" at bounding box center [44, 41] width 26 height 5
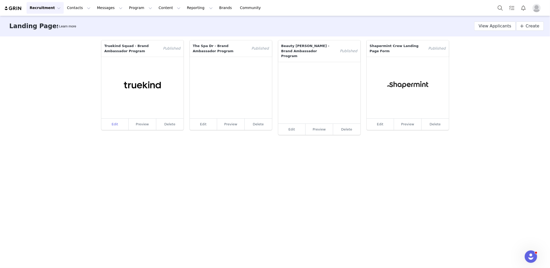
click at [118, 123] on link "Edit" at bounding box center [115, 123] width 28 height 11
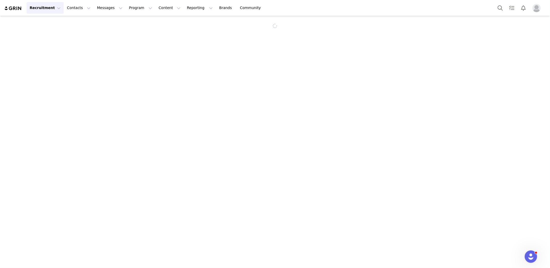
select select "a8d3d8e0-ff57-4d8c-a7c0-b3e429641d4d"
select select "413d2e95-444a-45b2-b789-1e634e4a5410"
type input "Truekind Squad - Brand Ambassador Program"
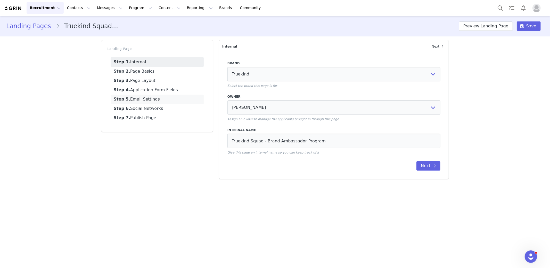
click at [131, 101] on link "Step 5. Email Settings" at bounding box center [157, 98] width 93 height 9
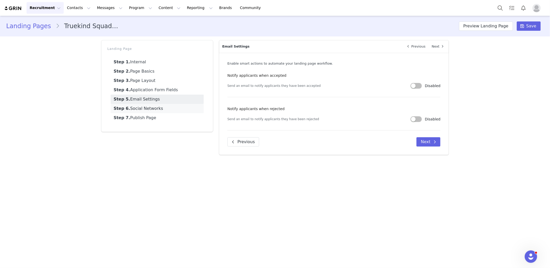
click at [131, 112] on link "Step 6. Social Networks" at bounding box center [157, 108] width 93 height 9
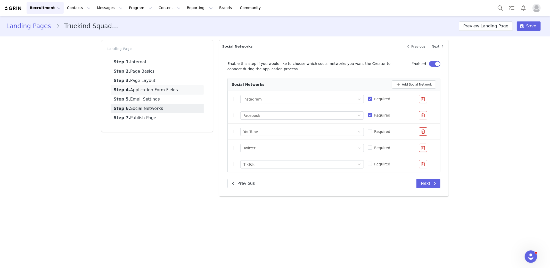
click at [138, 92] on link "Step 4. Application Form Fields" at bounding box center [157, 89] width 93 height 9
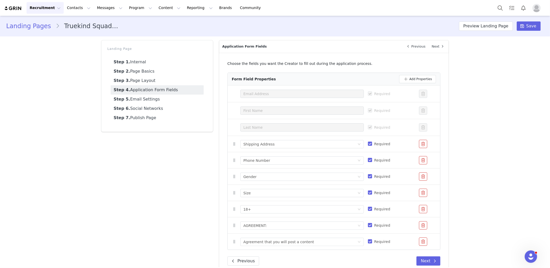
click at [372, 160] on span "Required" at bounding box center [382, 160] width 20 height 4
click at [371, 160] on input "Required" at bounding box center [370, 160] width 4 height 4
checkbox input "false"
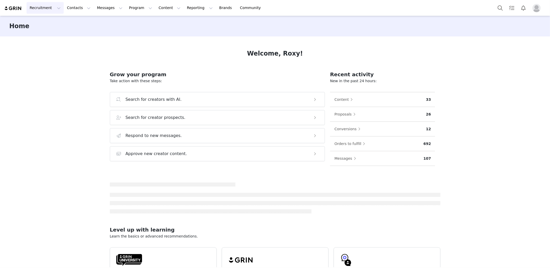
click at [49, 9] on button "Recruitment Recruitment" at bounding box center [45, 8] width 37 height 12
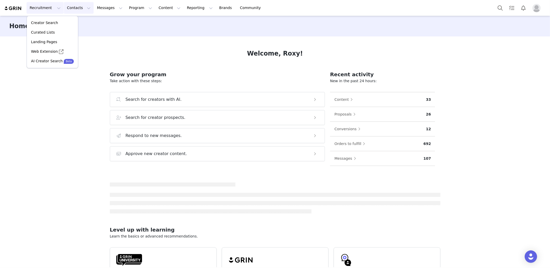
click at [67, 6] on button "Contacts Contacts" at bounding box center [79, 8] width 30 height 12
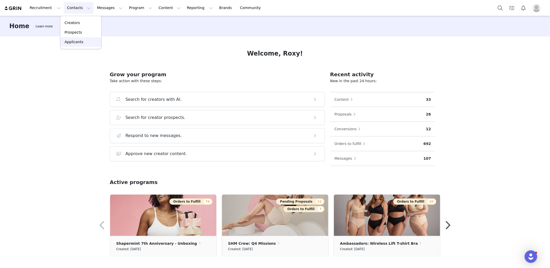
click at [73, 41] on p "Applicants" at bounding box center [74, 41] width 19 height 5
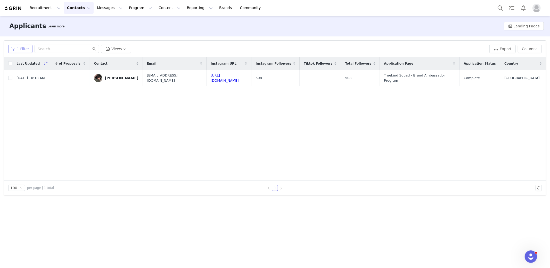
click at [22, 47] on button "1 Filter" at bounding box center [20, 49] width 24 height 8
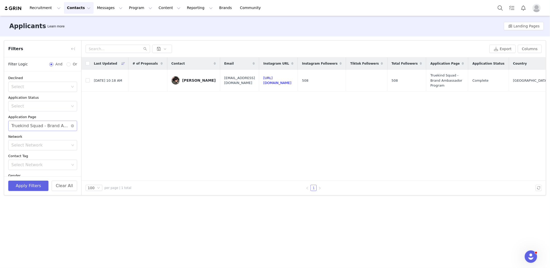
click at [34, 124] on div "Truekind Squad - Brand Ambassador Program" at bounding box center [40, 126] width 59 height 10
click at [30, 151] on li "Beauty [PERSON_NAME] - Brand Ambassador Program" at bounding box center [40, 153] width 65 height 8
click at [35, 186] on button "Apply Filters" at bounding box center [28, 185] width 40 height 10
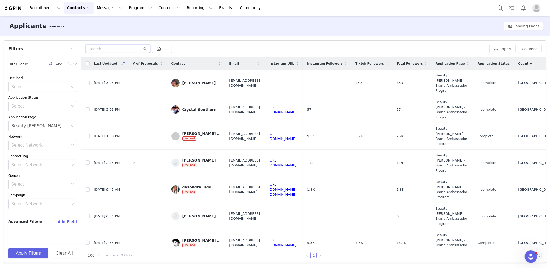
click at [120, 52] on input "text" at bounding box center [118, 49] width 65 height 8
type input "ROXY"
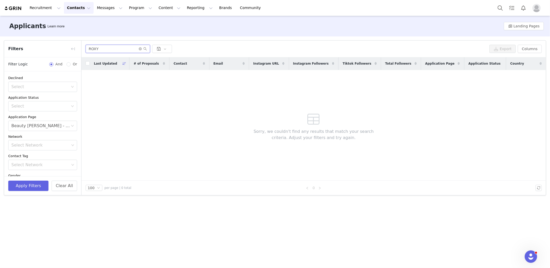
click at [103, 52] on input "ROXY" at bounding box center [118, 49] width 65 height 8
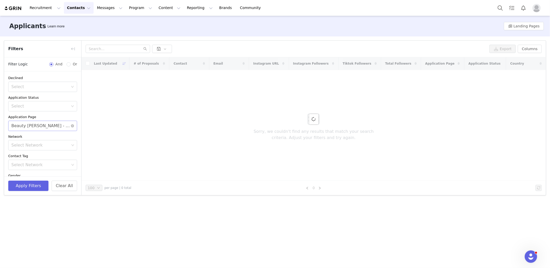
click at [63, 127] on div "Beauty Revels - Brand Ambassador Program" at bounding box center [40, 126] width 59 height 10
click at [40, 160] on li "Shapermint Crew Landing Page Form" at bounding box center [40, 162] width 65 height 8
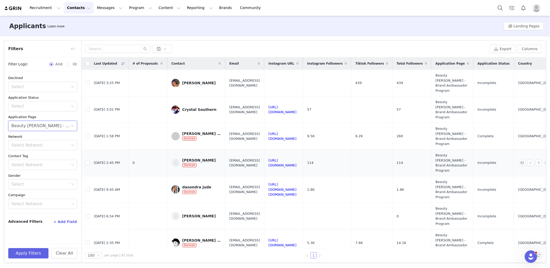
scroll to position [1, 0]
click at [34, 125] on div "Beauty Revels - Brand Ambassador Program" at bounding box center [40, 126] width 59 height 10
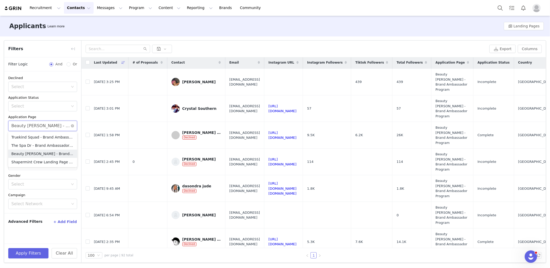
click at [34, 125] on div "Beauty Revels - Brand Ambassador Program" at bounding box center [40, 126] width 59 height 10
click at [37, 162] on li "Shapermint Crew Landing Page Form" at bounding box center [42, 162] width 69 height 8
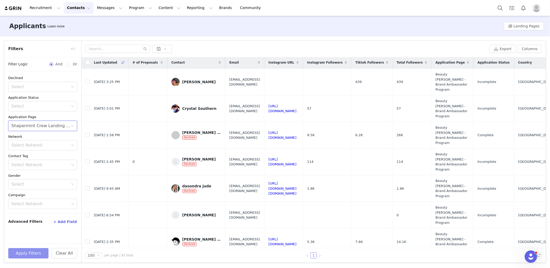
click at [30, 251] on button "Apply Filters" at bounding box center [28, 253] width 40 height 10
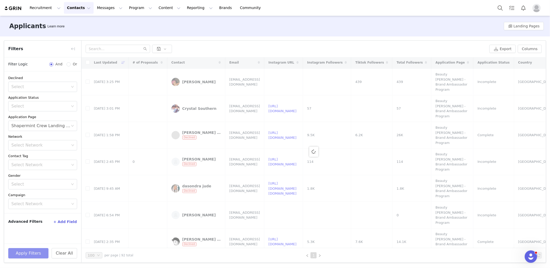
scroll to position [0, 0]
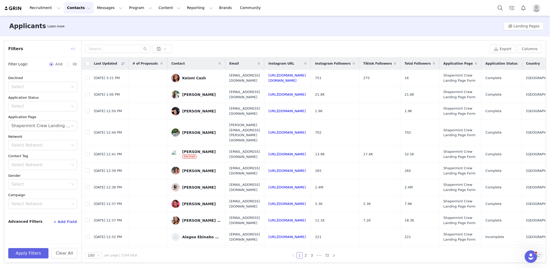
click at [73, 50] on button "button" at bounding box center [73, 49] width 8 height 8
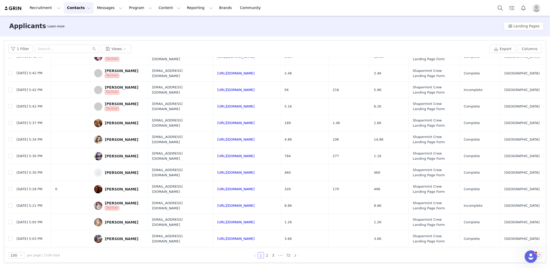
scroll to position [1480, 0]
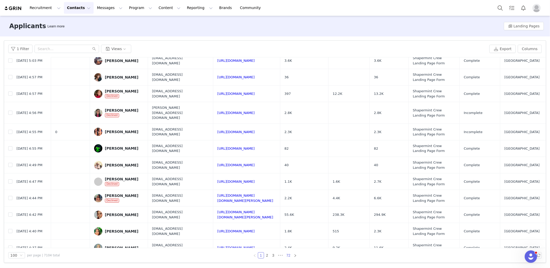
click at [288, 253] on link "72" at bounding box center [288, 255] width 7 height 6
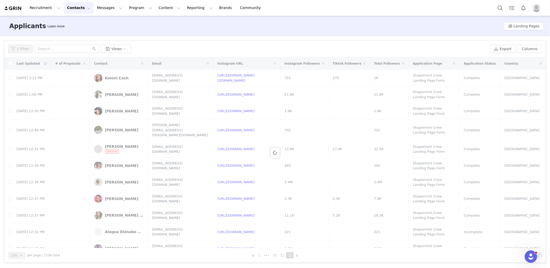
click at [106, 155] on div at bounding box center [275, 152] width 542 height 190
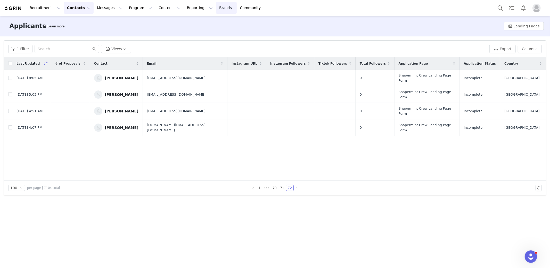
click at [216, 6] on link "Brands Brands" at bounding box center [226, 8] width 20 height 12
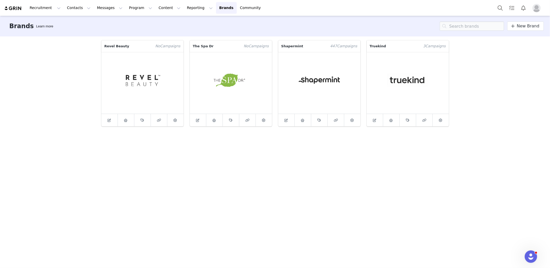
click at [303, 121] on icon at bounding box center [303, 119] width 4 height 3
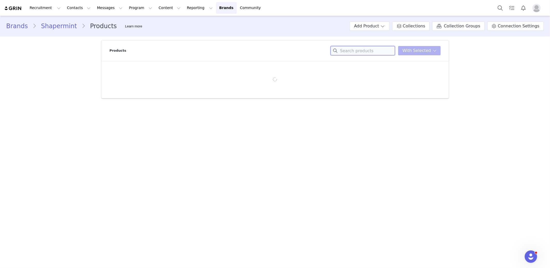
click at [349, 54] on input at bounding box center [363, 50] width 65 height 9
click at [372, 26] on button "Add Product" at bounding box center [370, 25] width 40 height 9
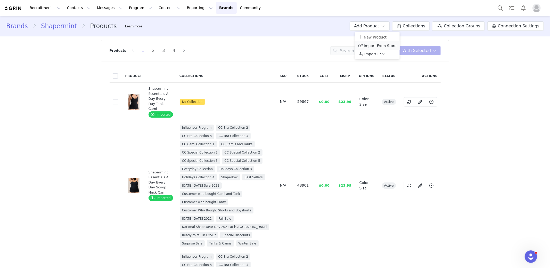
click at [365, 44] on span "Import From Store" at bounding box center [380, 46] width 33 height 4
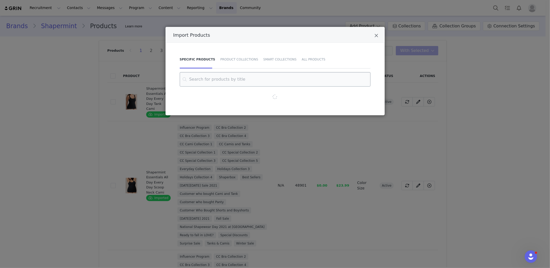
click at [304, 81] on input "Import Products" at bounding box center [275, 79] width 191 height 14
type input "b"
type input "p"
click at [254, 58] on div "Product Collections" at bounding box center [239, 59] width 43 height 18
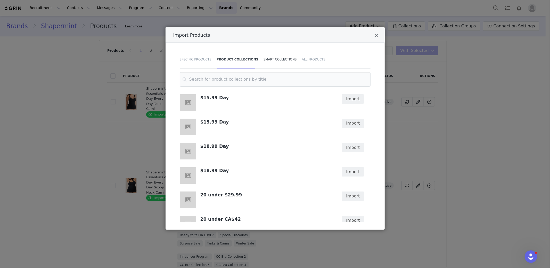
click at [266, 57] on div "Smart Collections" at bounding box center [280, 59] width 38 height 18
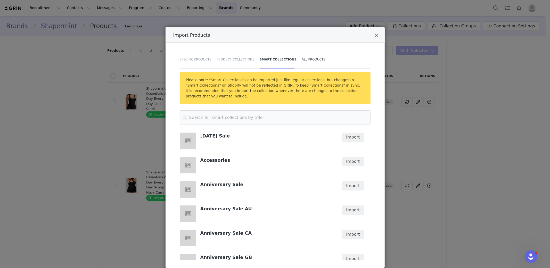
click at [299, 60] on div "All Products" at bounding box center [312, 59] width 26 height 18
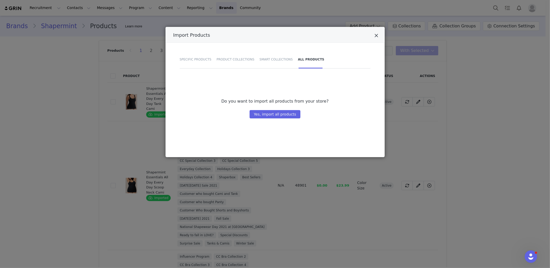
click at [375, 38] on icon "Close" at bounding box center [377, 35] width 4 height 5
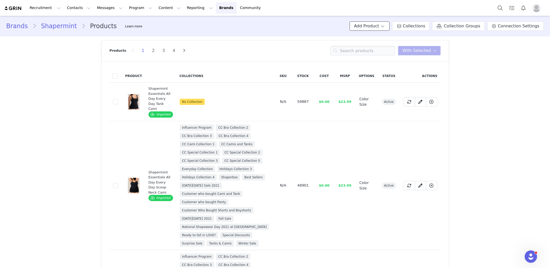
click at [382, 29] on button "Add Product" at bounding box center [370, 25] width 40 height 9
click at [377, 45] on span "Import From Store" at bounding box center [380, 46] width 33 height 4
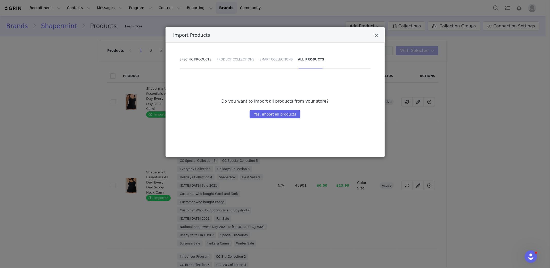
click at [198, 60] on div "Specific Products" at bounding box center [197, 59] width 34 height 18
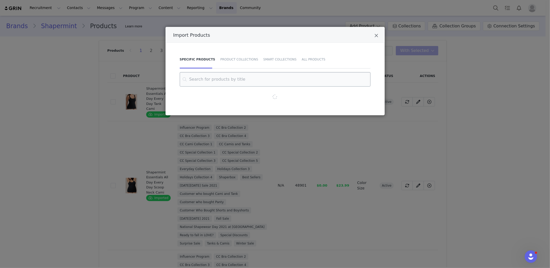
click at [204, 78] on input "Import Products" at bounding box center [275, 79] width 191 height 14
type input "t"
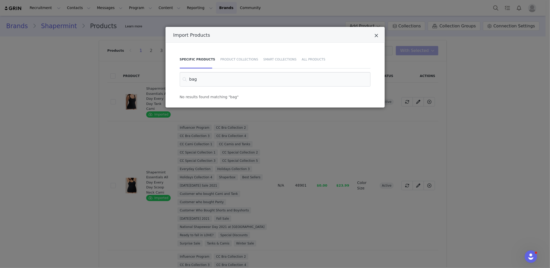
type input "bag"
click at [378, 33] on icon "Close" at bounding box center [377, 35] width 4 height 5
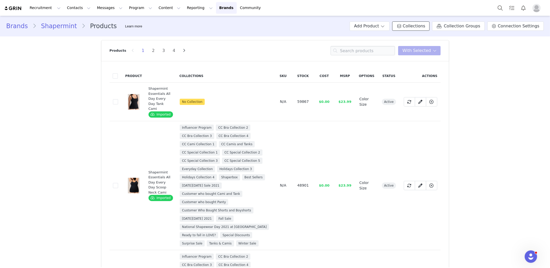
click at [402, 24] on span at bounding box center [399, 26] width 5 height 6
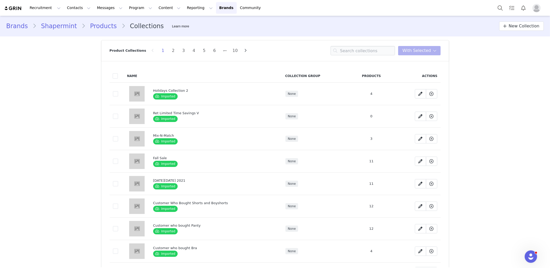
click at [97, 28] on link "Products" at bounding box center [103, 25] width 36 height 9
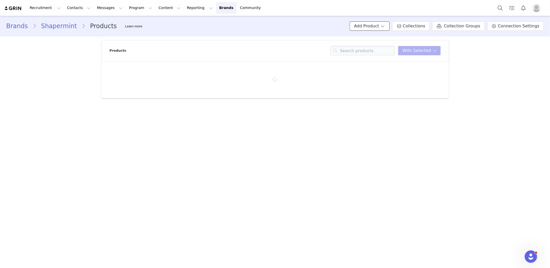
click at [384, 30] on button "Add Product" at bounding box center [370, 25] width 40 height 9
click at [383, 47] on span "Import From Store" at bounding box center [384, 46] width 33 height 4
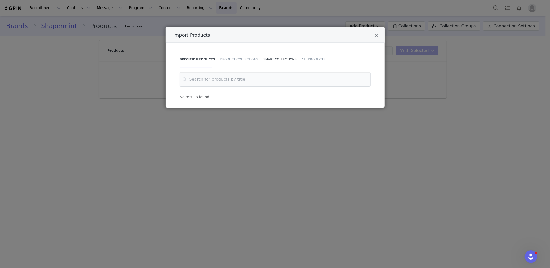
click at [272, 59] on div "Smart Collections" at bounding box center [280, 59] width 38 height 18
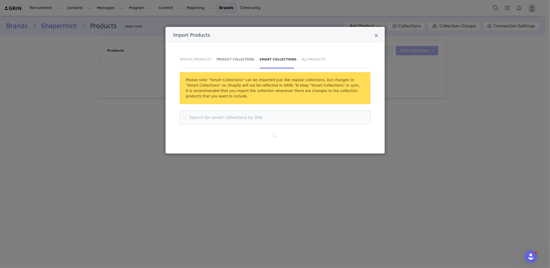
click at [242, 57] on div "Product Collections" at bounding box center [235, 59] width 43 height 18
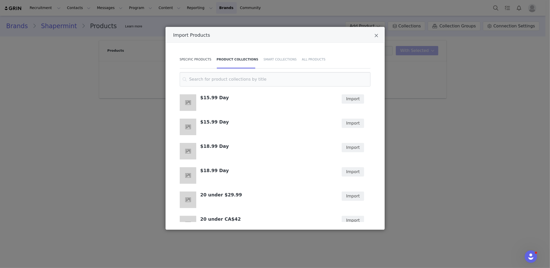
click at [191, 56] on div "Specific Products" at bounding box center [197, 59] width 34 height 18
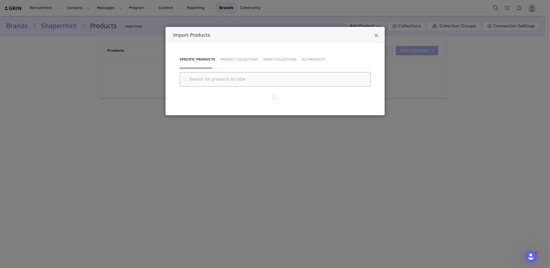
click at [207, 79] on input "Import Products" at bounding box center [275, 79] width 191 height 14
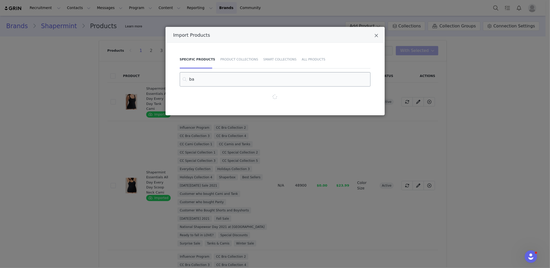
type input "b"
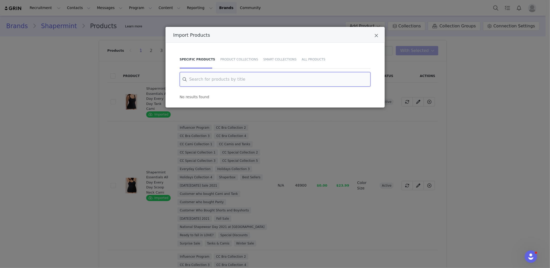
click at [269, 76] on input "Import Products" at bounding box center [275, 79] width 191 height 14
click at [269, 77] on input "Import Products" at bounding box center [275, 79] width 191 height 14
click at [269, 77] on input "bag" at bounding box center [275, 79] width 191 height 14
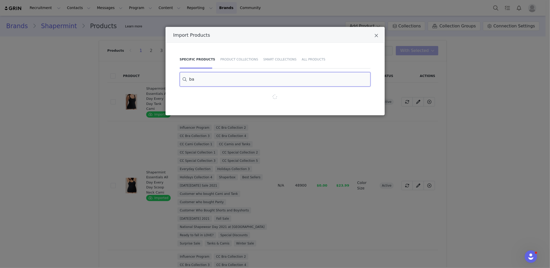
type input "b"
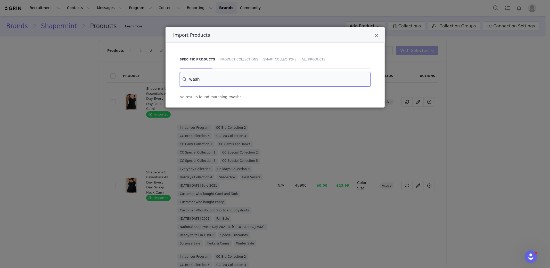
type input "wash"
click at [261, 151] on div "Import Products Specific Products Product Collections Smart Collections All Pro…" at bounding box center [275, 134] width 550 height 268
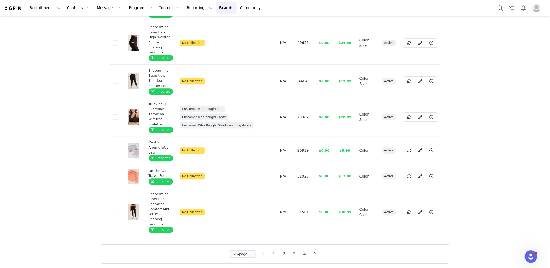
scroll to position [1348, 0]
click at [419, 178] on icon at bounding box center [421, 176] width 4 height 4
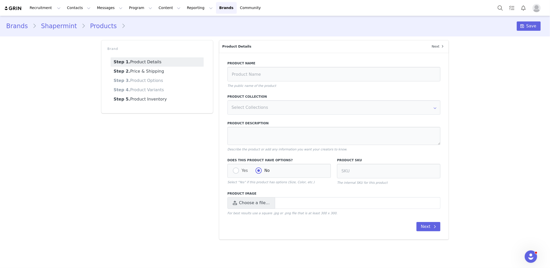
type input "On-The-Go Travel Pouch"
type textarea "Pack your favorite essentials in the On-The-Go Travel Pouch! Perfect for stayin…"
radio input "true"
radio input "false"
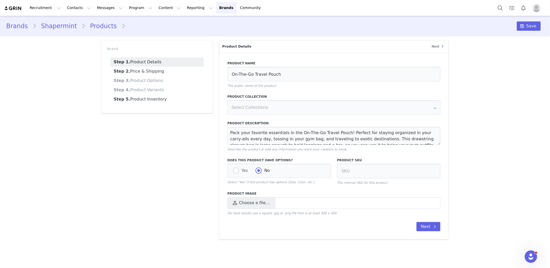
select select "27136373"
select select "27136374"
select select "27136375"
select select "27136376"
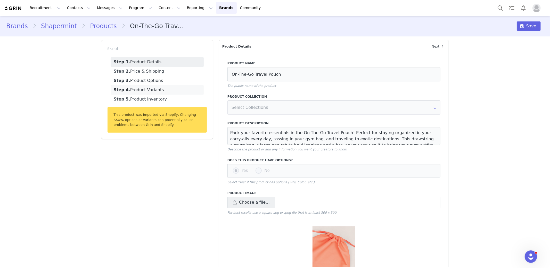
click at [141, 86] on link "Step 4. Product Variants" at bounding box center [157, 89] width 93 height 9
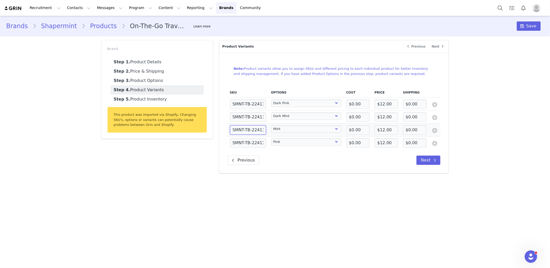
click at [247, 131] on input "SMNT-TB-22411-MNT" at bounding box center [248, 129] width 36 height 9
click at [149, 100] on link "Step 5. Product Inventory" at bounding box center [157, 98] width 93 height 9
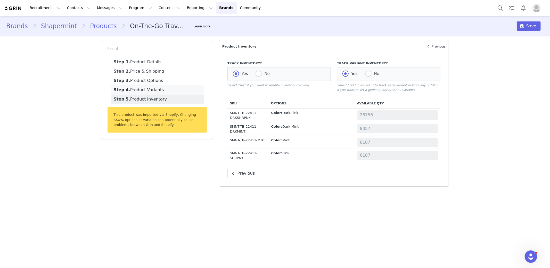
click at [150, 92] on link "Step 4. Product Variants" at bounding box center [157, 89] width 93 height 9
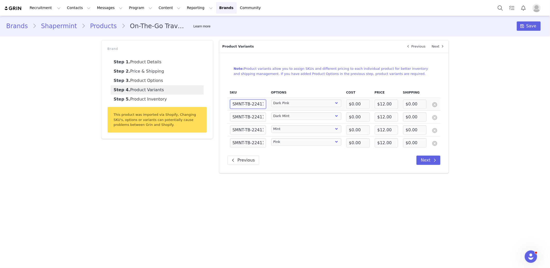
click at [263, 104] on input "SMNT-TB-22411-DRKSHRPNK" at bounding box center [248, 103] width 36 height 9
click at [85, 26] on link "Products" at bounding box center [103, 25] width 36 height 9
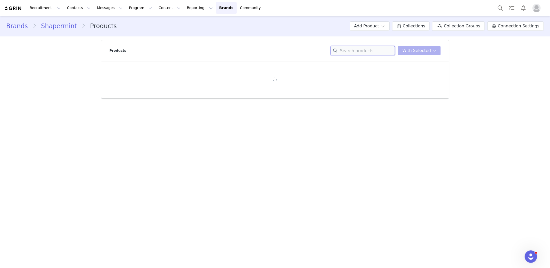
click at [378, 48] on input at bounding box center [363, 50] width 65 height 9
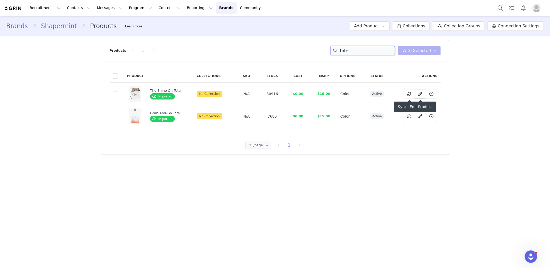
type input "tote"
click at [418, 93] on span at bounding box center [421, 94] width 6 height 6
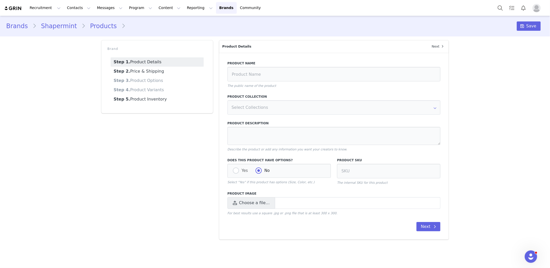
type input "The Shine On Tote"
type textarea "The Shine On Tote makes your days simply run smoother. Designed to go anywhere …"
radio input "true"
radio input "false"
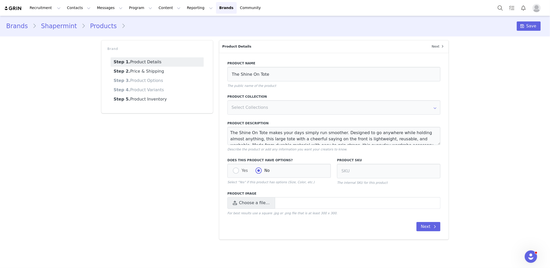
radio input "true"
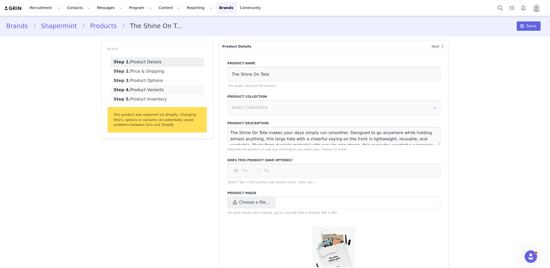
click at [123, 88] on strong "Step 4." at bounding box center [122, 89] width 17 height 5
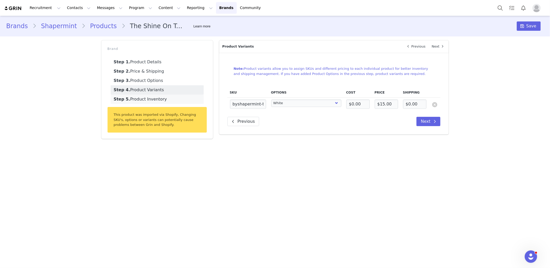
click at [156, 101] on link "Step 5. Product Inventory" at bounding box center [157, 98] width 93 height 9
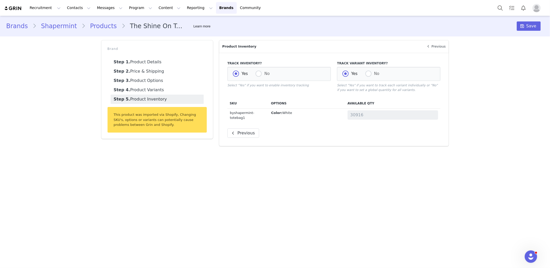
click at [156, 94] on link "Step 5. Product Inventory" at bounding box center [157, 98] width 93 height 9
click at [156, 92] on link "Step 4. Product Variants" at bounding box center [157, 89] width 93 height 9
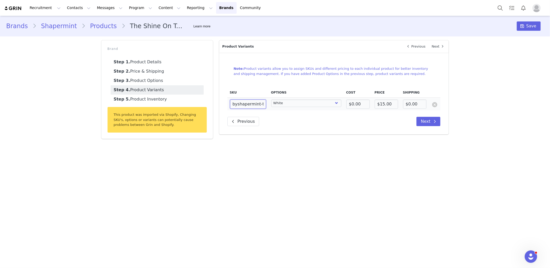
click at [243, 100] on input "byshapermint-totebag1" at bounding box center [248, 103] width 36 height 9
click at [56, 27] on link "Shapermint" at bounding box center [58, 25] width 45 height 9
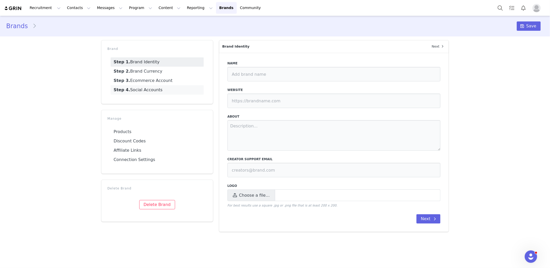
click at [158, 91] on link "Step 4. Social Accounts" at bounding box center [157, 89] width 93 height 9
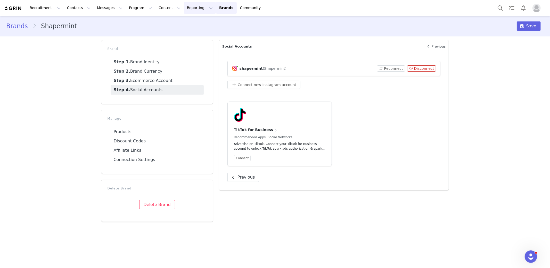
click at [199, 11] on button "Reporting Reporting" at bounding box center [200, 8] width 32 height 12
click at [216, 7] on link "Brands Brands" at bounding box center [226, 8] width 20 height 12
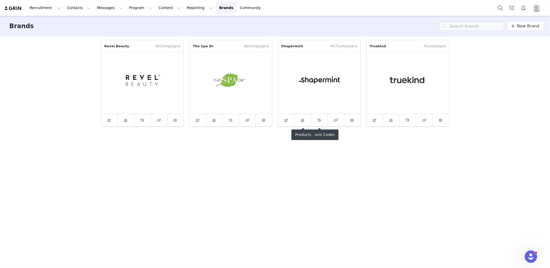
click at [298, 122] on link at bounding box center [303, 120] width 17 height 12
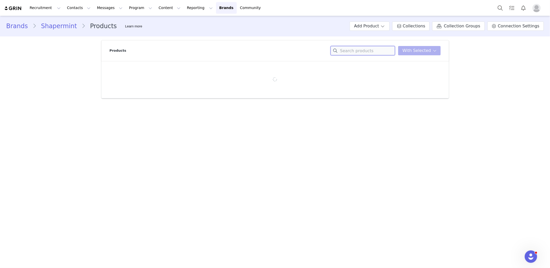
click at [373, 53] on input at bounding box center [363, 50] width 65 height 9
type input "bag"
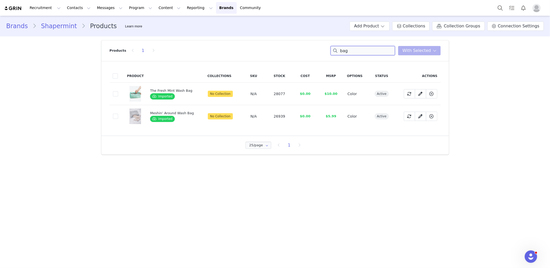
click at [360, 52] on input "bag" at bounding box center [363, 50] width 65 height 9
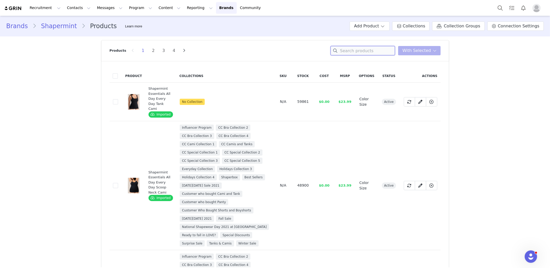
click at [357, 49] on input at bounding box center [363, 50] width 65 height 9
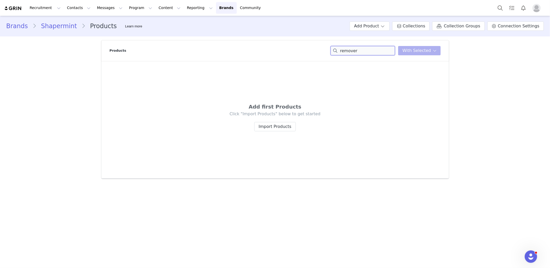
click at [376, 51] on input "remover" at bounding box center [363, 50] width 65 height 9
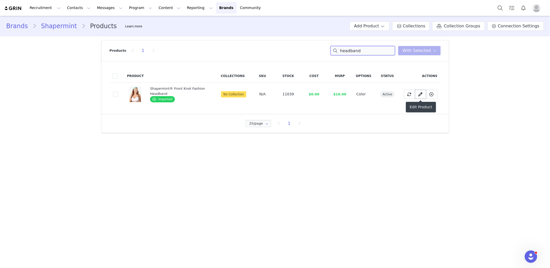
type input "headband"
click at [417, 95] on link at bounding box center [420, 94] width 11 height 9
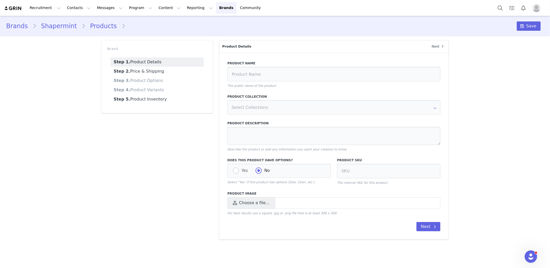
click at [163, 94] on link "Step 4. Product Variants" at bounding box center [157, 89] width 93 height 9
click at [162, 90] on link "Step 4. Product Variants" at bounding box center [157, 89] width 93 height 9
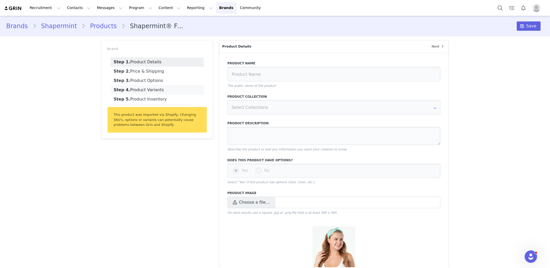
type input "Shapermint® Front Knot Fashion Headband"
type textarea "Style your hair or simply pull it back with the new Knot Head Band. The edgy tw…"
radio input "true"
radio input "false"
radio input "true"
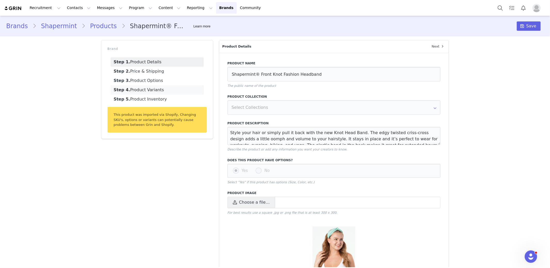
click at [162, 90] on link "Step 4. Product Variants" at bounding box center [157, 89] width 93 height 9
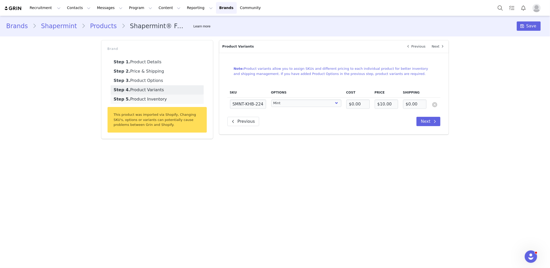
click at [162, 97] on link "Step 5. Product Inventory" at bounding box center [157, 98] width 93 height 9
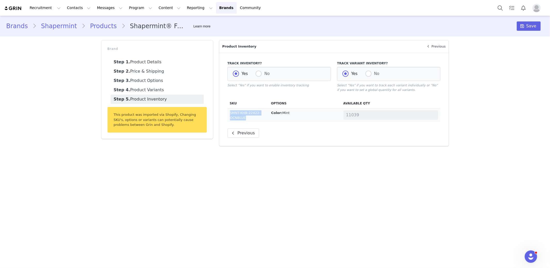
drag, startPoint x: 248, startPoint y: 119, endPoint x: 229, endPoint y: 113, distance: 20.2
click at [229, 113] on td "SMNT-KHB-22422-OCNBLUE" at bounding box center [248, 115] width 41 height 14
copy td "SMNT-KHB-22422-OCNBLUE"
click at [92, 28] on link "Products" at bounding box center [103, 25] width 36 height 9
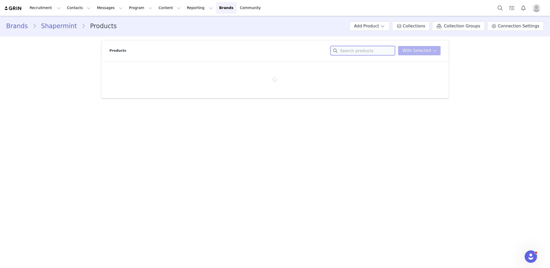
click at [381, 53] on input at bounding box center [363, 50] width 65 height 9
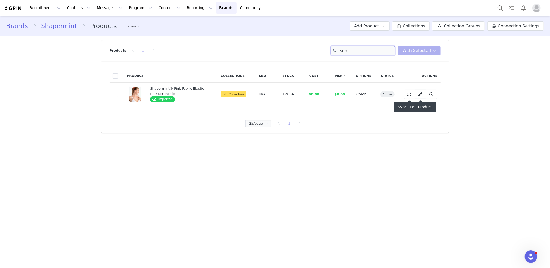
type input "scru"
click at [418, 94] on span at bounding box center [421, 94] width 6 height 6
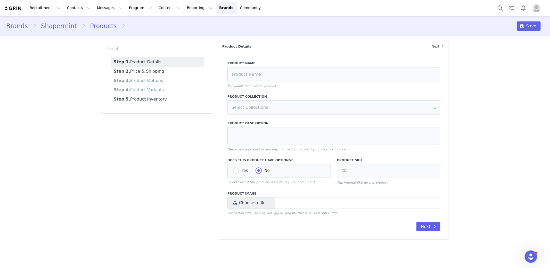
type input "Shapermint® Pink Fabric Elastic Hair Scrunchie"
type textarea "Like tying your hair back? Might we suggest the perfect Scrunchie Hair Tie. You…"
radio input "true"
radio input "false"
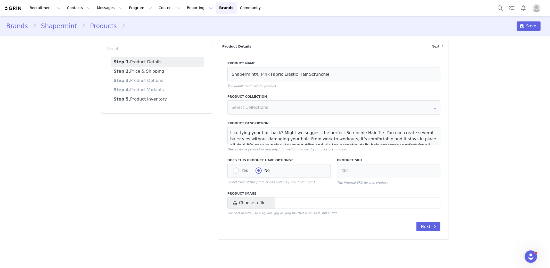
select select "27136378"
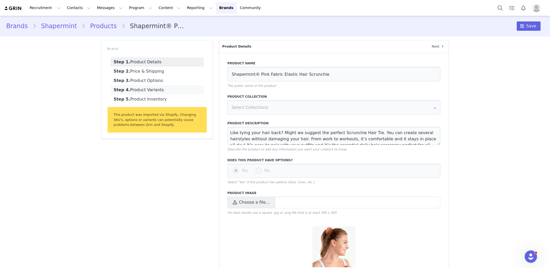
click at [158, 92] on link "Step 4. Product Variants" at bounding box center [157, 89] width 93 height 9
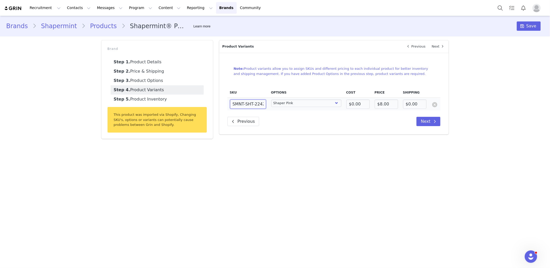
click at [252, 108] on input "SMNT-SHT-22421-SHRPNK" at bounding box center [248, 103] width 36 height 9
click at [88, 26] on link "Products" at bounding box center [103, 25] width 36 height 9
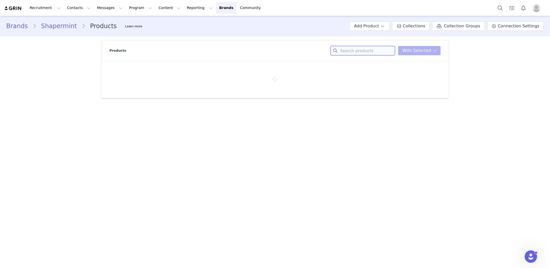
click at [358, 47] on input at bounding box center [363, 50] width 65 height 9
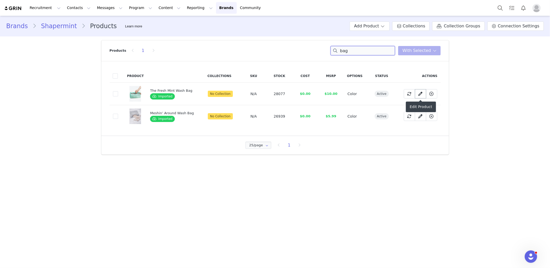
type input "bag"
click at [419, 94] on icon at bounding box center [421, 94] width 4 height 4
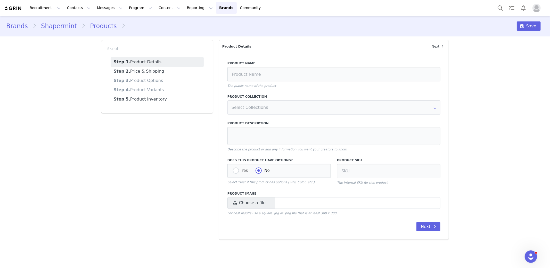
type input "The Fresh Mint Wash Bag"
type textarea "Keep your delicates safe on laundry day with the Fresh Mint Wash Bag. An eco-fr…"
radio input "true"
radio input "false"
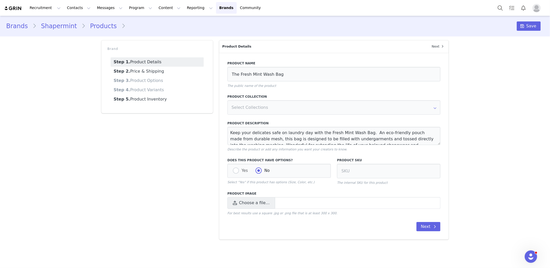
select select "27136364"
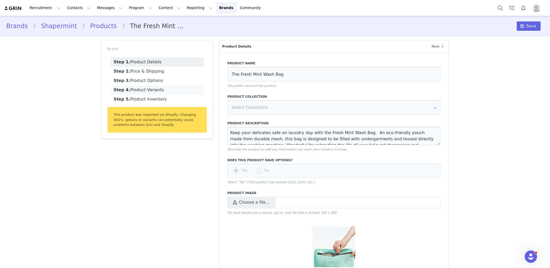
click at [161, 92] on link "Step 4. Product Variants" at bounding box center [157, 89] width 93 height 9
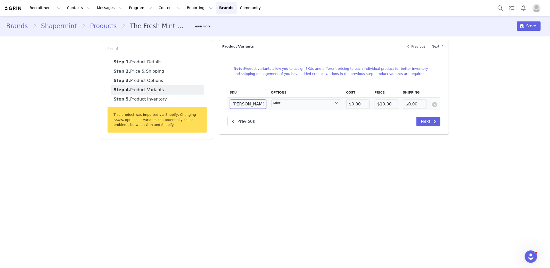
click at [245, 102] on input "SM-WB-V1" at bounding box center [248, 103] width 36 height 9
click at [241, 233] on main "Brands Shapermint Products The Fresh Mint Wash Bag Learn more Save Brand Step 1…" at bounding box center [275, 141] width 550 height 251
click at [45, 12] on button "Recruitment Recruitment" at bounding box center [45, 8] width 37 height 12
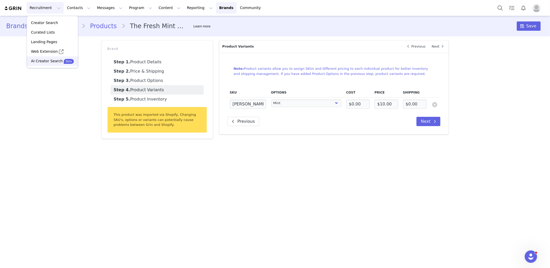
click at [40, 62] on p "AI Creator Search" at bounding box center [47, 60] width 32 height 5
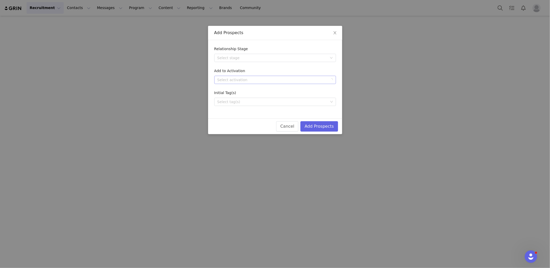
click at [238, 79] on div "Select activation" at bounding box center [273, 79] width 110 height 5
click at [244, 60] on div "Select stage" at bounding box center [273, 57] width 110 height 5
click at [242, 68] on li "Needs Outreach" at bounding box center [275, 68] width 122 height 8
click at [243, 106] on div "Select tag(s)" at bounding box center [275, 102] width 122 height 8
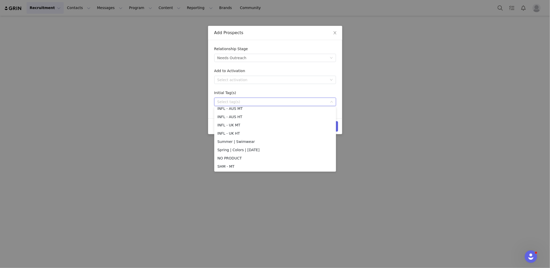
scroll to position [276, 0]
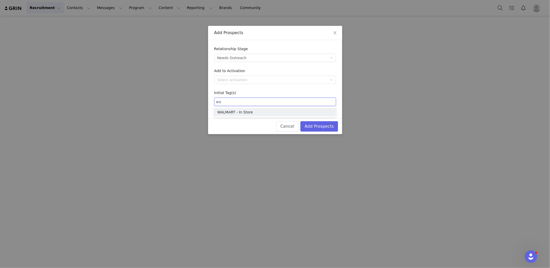
type input "wal"
click at [252, 114] on li "WALMART - In Store" at bounding box center [275, 112] width 122 height 8
click at [318, 126] on button "Add Prospects" at bounding box center [319, 126] width 37 height 10
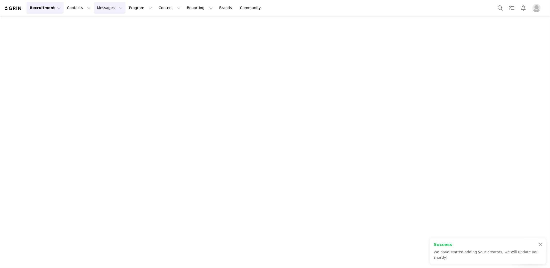
click at [111, 10] on button "Messages Messages" at bounding box center [110, 8] width 32 height 12
click at [126, 7] on button "Program Program" at bounding box center [140, 8] width 29 height 12
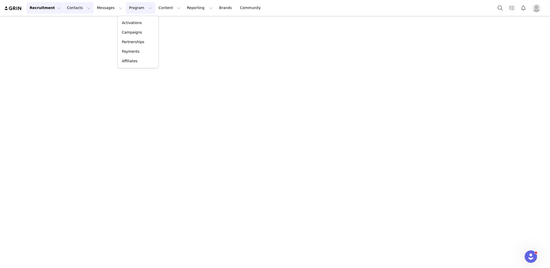
click at [73, 8] on button "Contacts Contacts" at bounding box center [79, 8] width 30 height 12
click at [76, 30] on p "Prospects" at bounding box center [73, 32] width 17 height 5
